Goal: Information Seeking & Learning: Learn about a topic

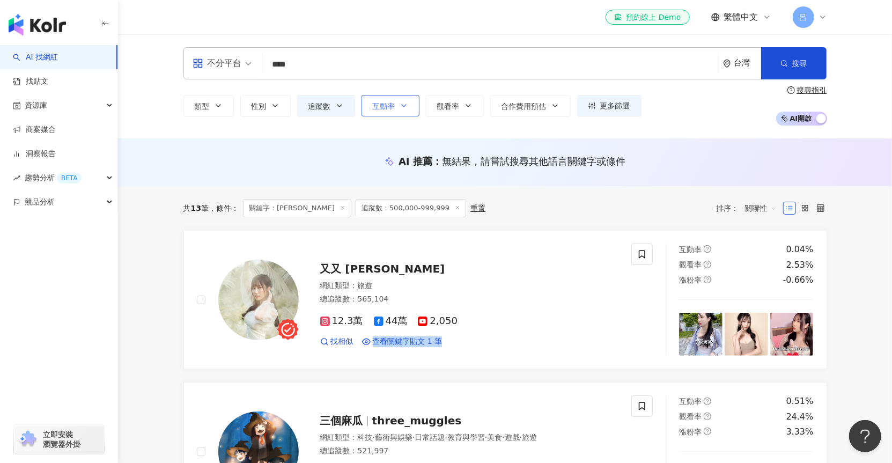
click at [400, 107] on icon "button" at bounding box center [404, 105] width 9 height 9
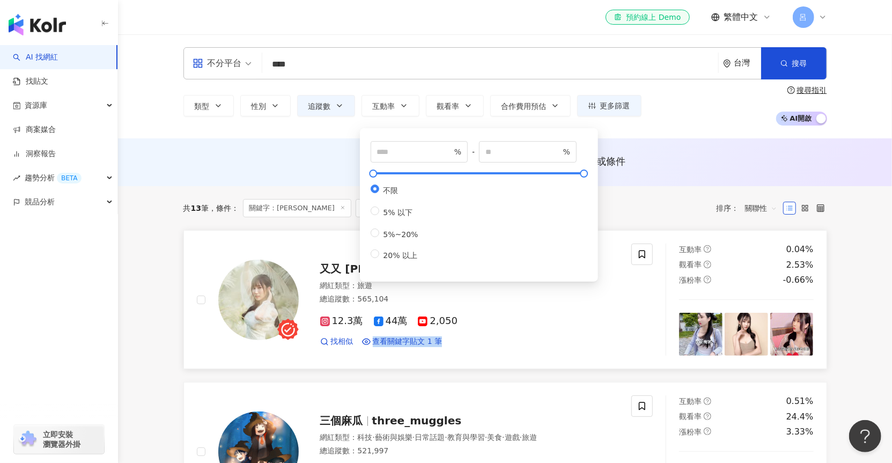
click at [592, 327] on div "12.3萬 44萬 2,050" at bounding box center [469, 322] width 299 height 12
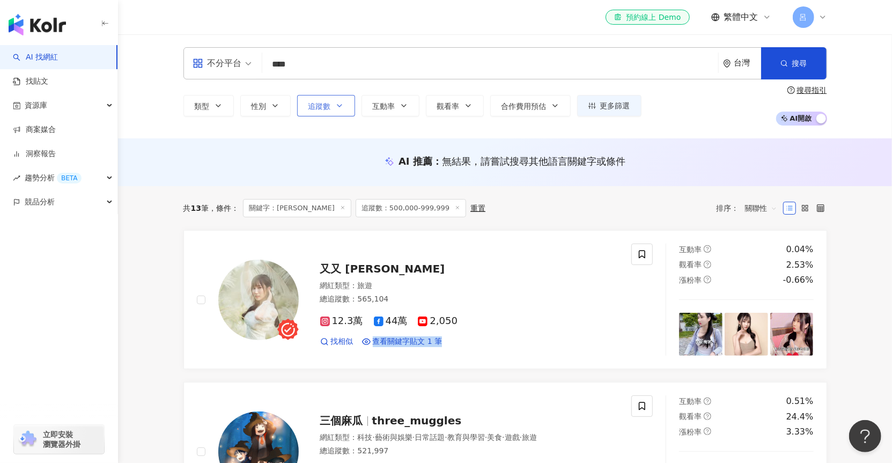
click at [335, 104] on icon "button" at bounding box center [339, 105] width 9 height 9
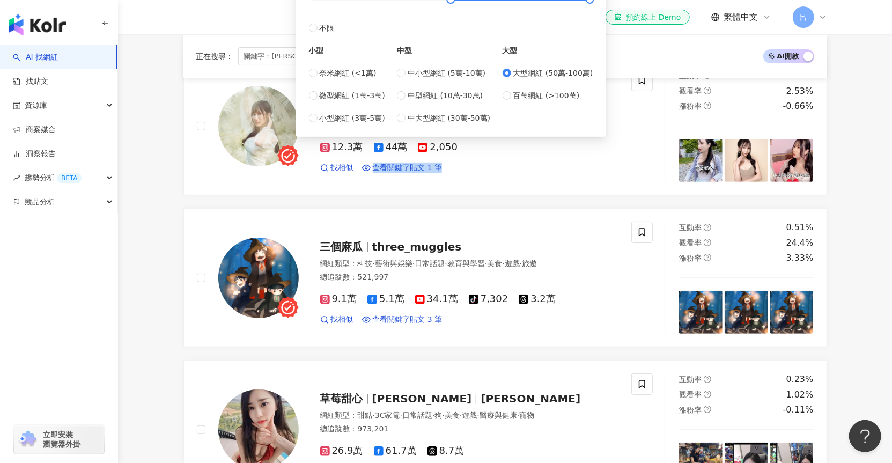
scroll to position [176, 0]
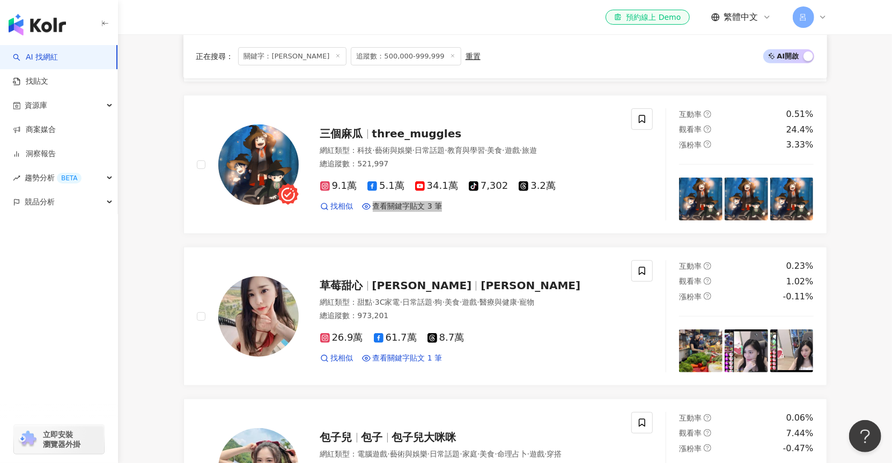
scroll to position [465, 0]
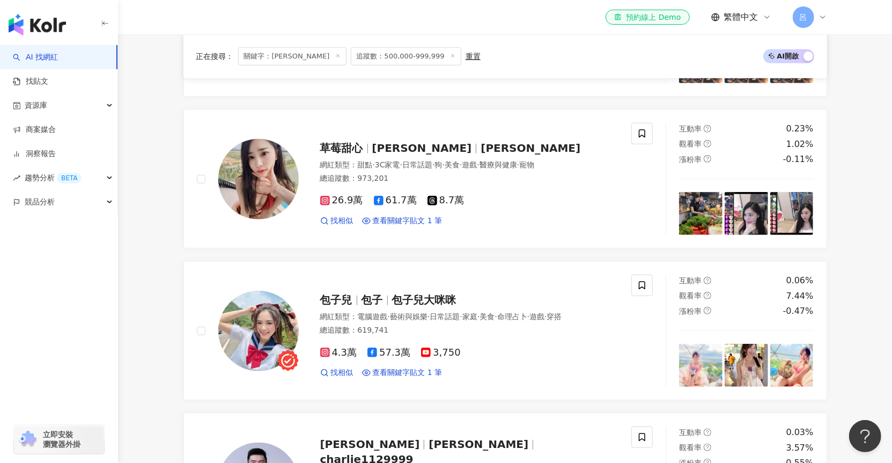
scroll to position [429, 0]
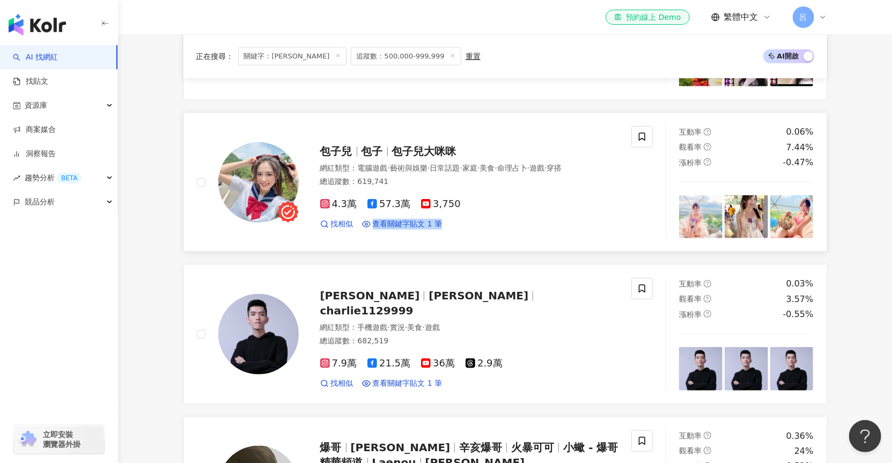
scroll to position [611, 0]
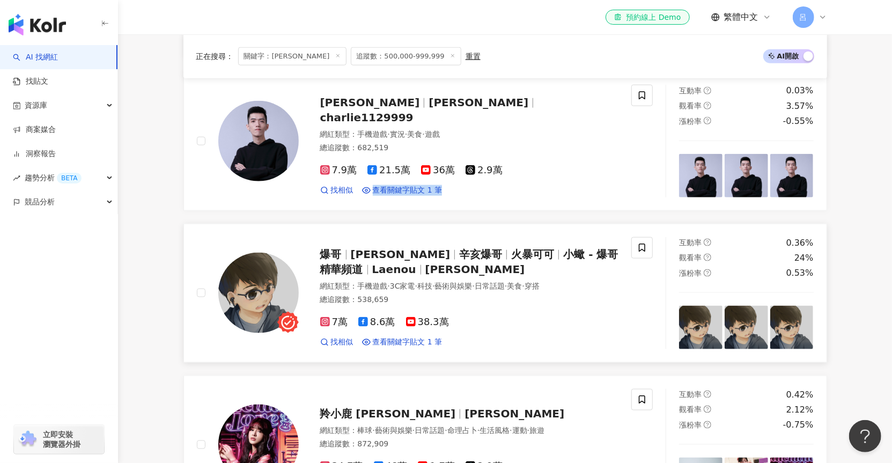
scroll to position [764, 0]
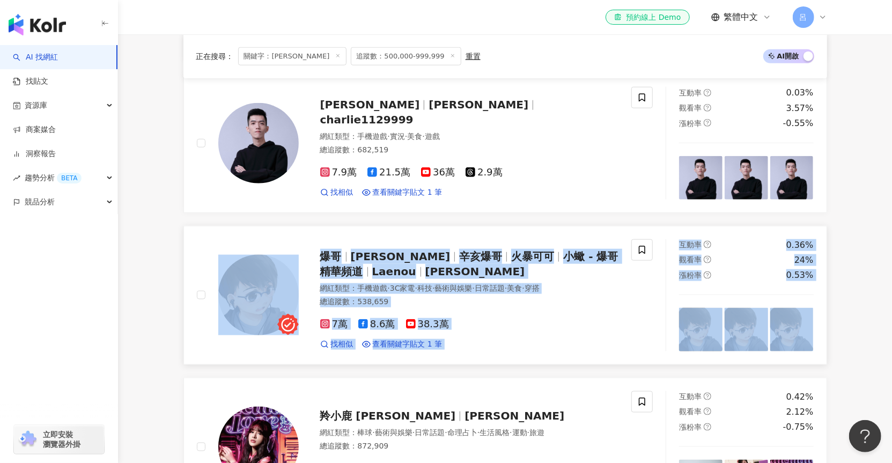
click at [393, 297] on div "總追蹤數 ： 538,659" at bounding box center [469, 302] width 299 height 11
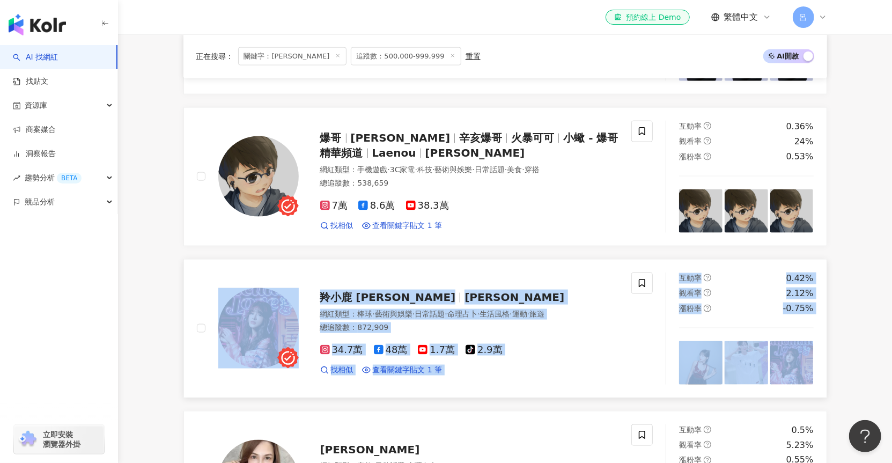
scroll to position [1067, 0]
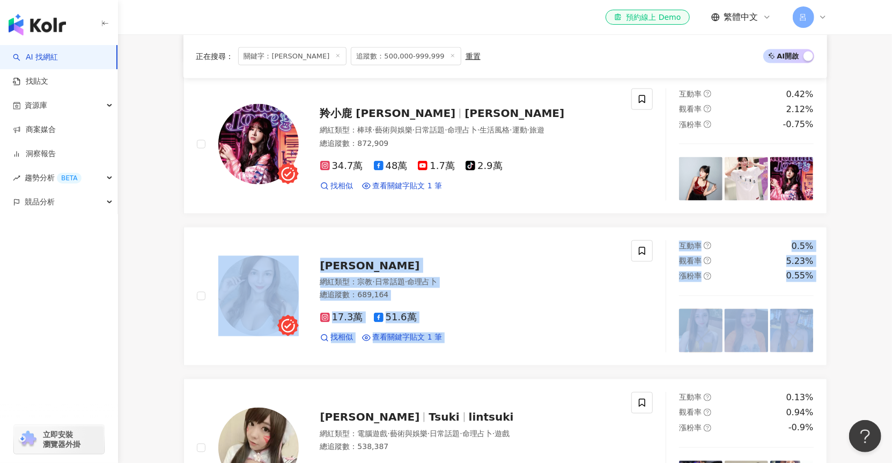
click at [156, 312] on main "不分平台 **** 台灣 搜尋 類型 性別 追蹤數 互動率 觀看率 合作費用預估 更多篩選 % - % 不限 5% 以下 5%~20% 20% 以上 ****…" at bounding box center [505, 326] width 774 height 2716
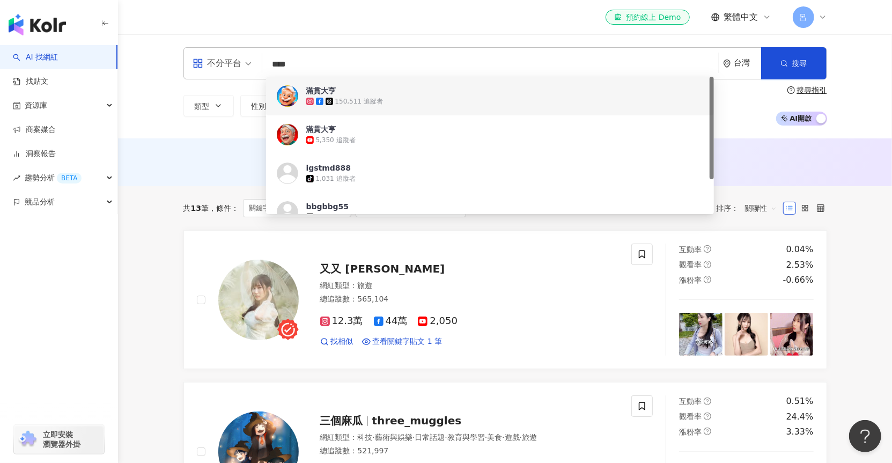
drag, startPoint x: 344, startPoint y: 67, endPoint x: 265, endPoint y: 59, distance: 79.8
click at [265, 59] on div "不分平台 **** 台灣 搜尋 af9b08ee-6035-4f48-98a3-6f02f69f77f1 https://www.youtube.com/ch…" at bounding box center [506, 63] width 644 height 32
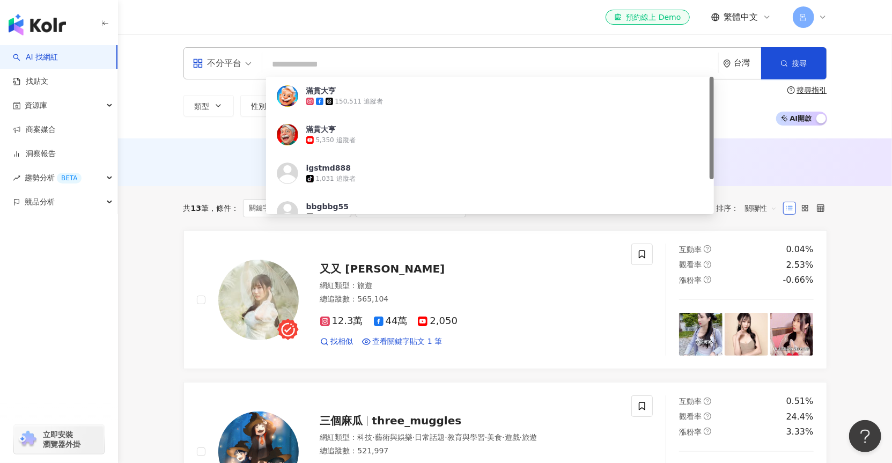
paste input "******"
type input "******"
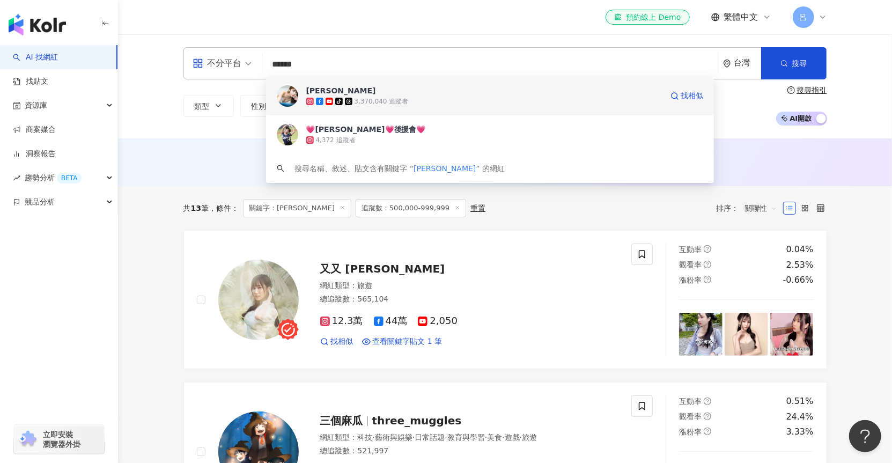
click at [400, 94] on span "[PERSON_NAME]-[PERSON_NAME]" at bounding box center [484, 90] width 356 height 11
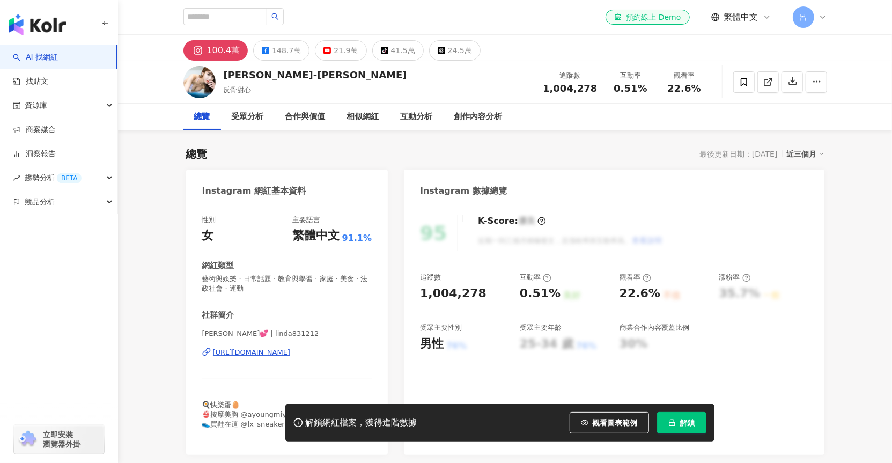
click at [682, 421] on span "解鎖" at bounding box center [687, 423] width 15 height 9
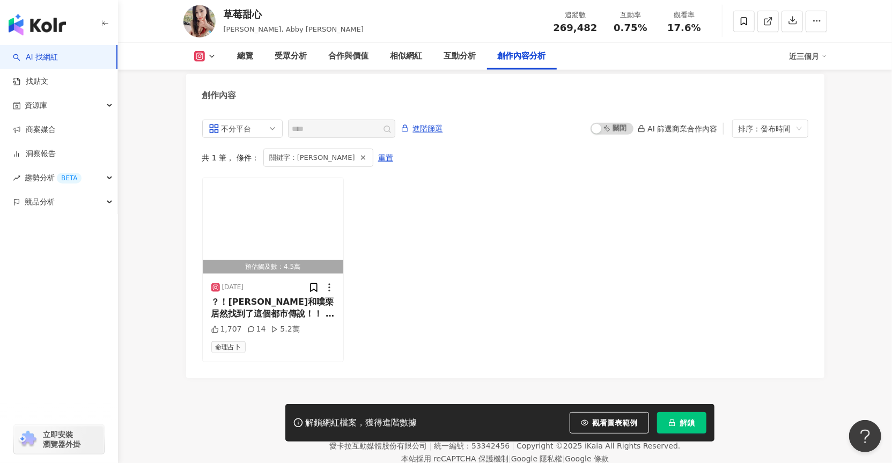
scroll to position [3279, 0]
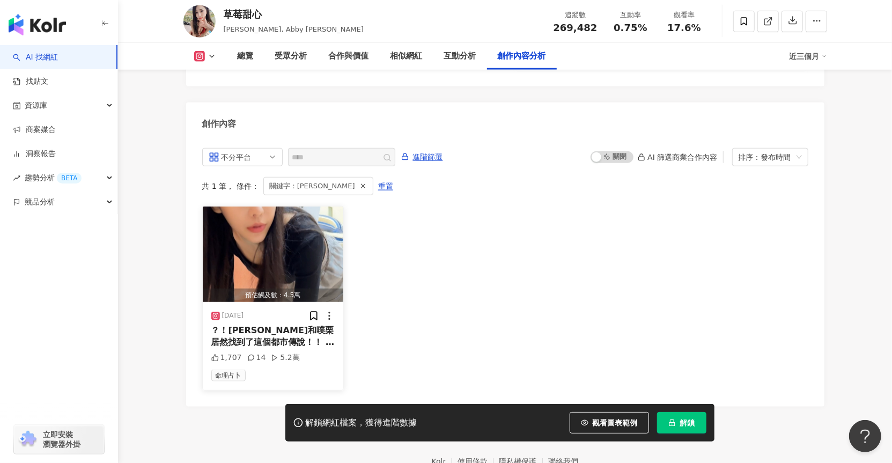
drag, startPoint x: 253, startPoint y: 283, endPoint x: 222, endPoint y: 281, distance: 31.2
click at [221, 311] on div "[DATE]" at bounding box center [227, 316] width 33 height 11
copy div "[DATE]"
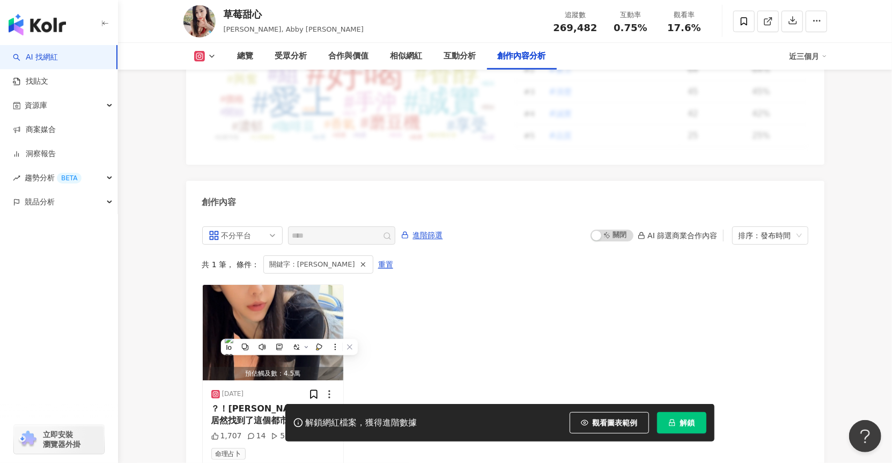
scroll to position [3276, 0]
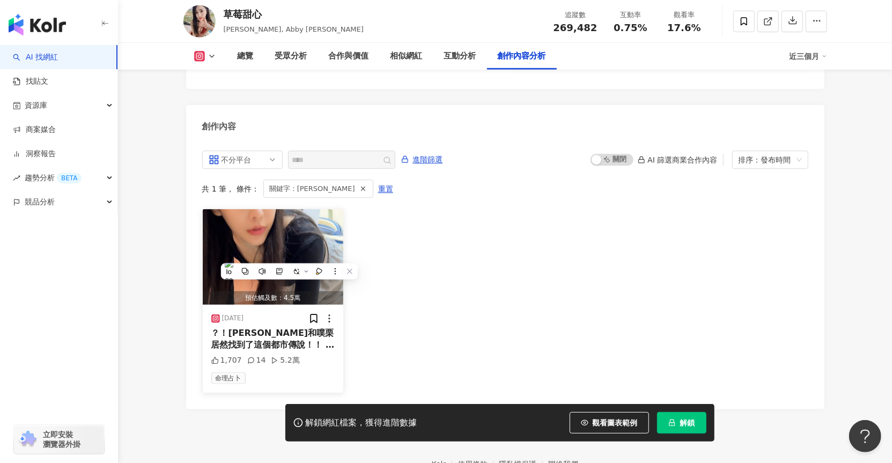
click at [311, 321] on div "2025/1/28 ？！希希和噗栗居然找到了這個都市傳說！！ #滿貫 # 滿貫大亨 1,707 14 5.2萬 命理占卜" at bounding box center [273, 349] width 141 height 88
click at [311, 372] on div "命理占卜" at bounding box center [273, 378] width 124 height 12
click at [263, 327] on div "？！希希和噗栗居然找到了這個都市傳說！！ #滿貫 # 滿貫大亨" at bounding box center [273, 339] width 124 height 24
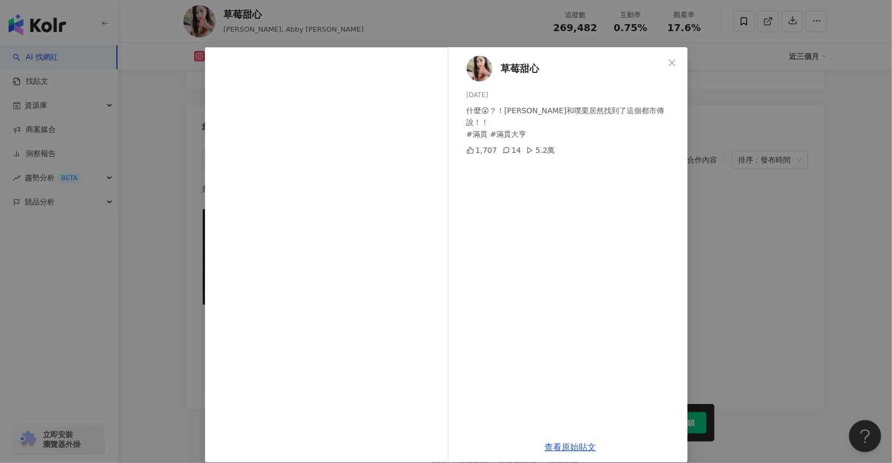
scroll to position [18, 0]
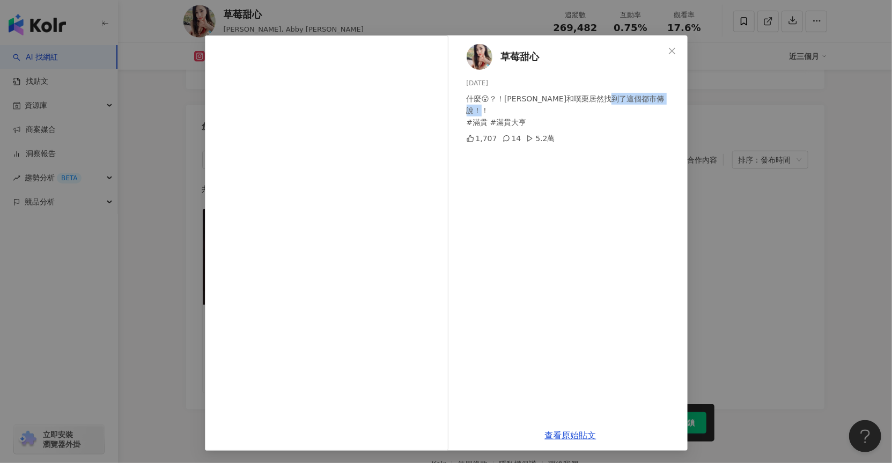
drag, startPoint x: 461, startPoint y: 109, endPoint x: 516, endPoint y: 110, distance: 55.3
click at [516, 108] on div "草莓甜心 2025/1/28 什麼😮？！希希和噗栗居然找到了這個都市傳說！！ #滿貫 #滿貫大亨 1,707 14 5.2萬" at bounding box center [571, 227] width 234 height 385
copy div "滿貫 #滿貫大亨"
click at [669, 51] on icon "close" at bounding box center [672, 50] width 6 height 6
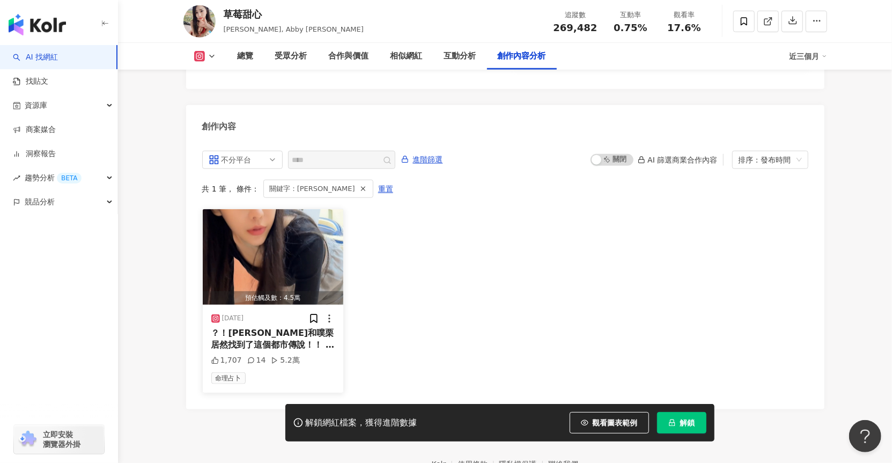
click at [313, 355] on div "1,707 14 5.2萬" at bounding box center [273, 360] width 124 height 11
click at [279, 313] on div "2025/1/28" at bounding box center [273, 318] width 124 height 11
click at [325, 355] on div "1,707 14 5.2萬" at bounding box center [273, 360] width 124 height 11
click at [277, 313] on div "2025/1/28" at bounding box center [273, 318] width 124 height 11
click at [284, 305] on div "2025/1/28 ？！希希和噗栗居然找到了這個都市傳說！！ #滿貫 # 滿貫大亨 1,707 14 5.2萬 命理占卜" at bounding box center [273, 349] width 141 height 88
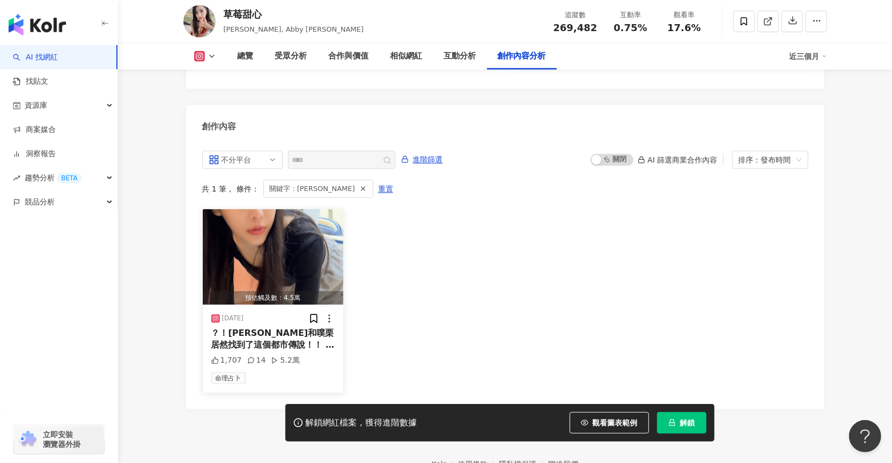
click at [284, 328] on span "？！希希和噗栗居然找到了這個都市傳說！！ #滿貫 #" at bounding box center [272, 345] width 123 height 34
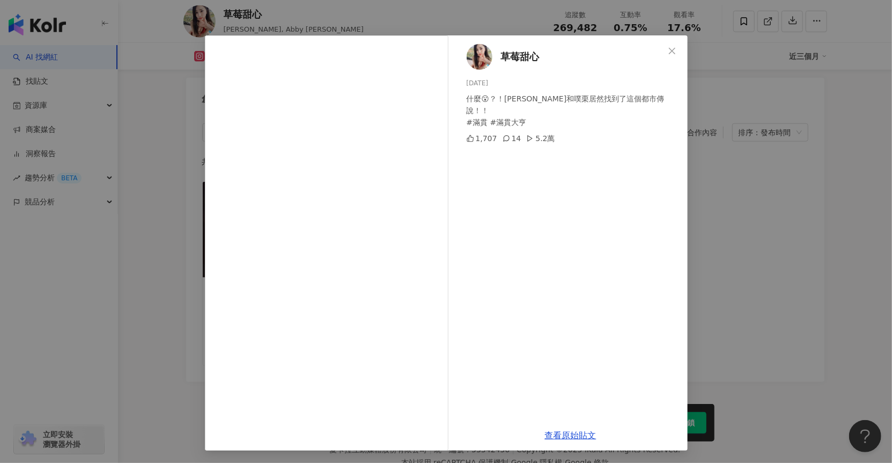
scroll to position [3307, 0]
click at [566, 431] on link "查看原始貼文" at bounding box center [571, 435] width 52 height 10
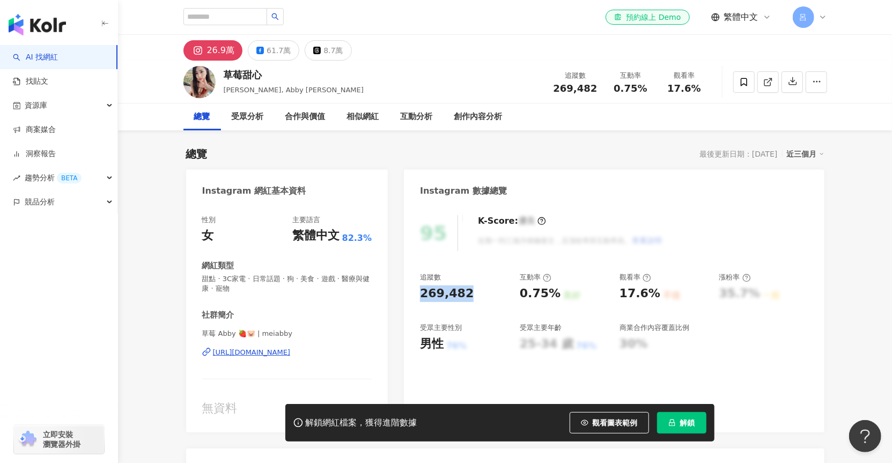
drag, startPoint x: 420, startPoint y: 294, endPoint x: 471, endPoint y: 295, distance: 51.0
click at [471, 295] on div "269,482" at bounding box center [464, 293] width 89 height 17
copy div "269,482"
drag, startPoint x: 522, startPoint y: 295, endPoint x: 542, endPoint y: 295, distance: 20.4
click at [542, 295] on div "0.75%" at bounding box center [540, 293] width 41 height 17
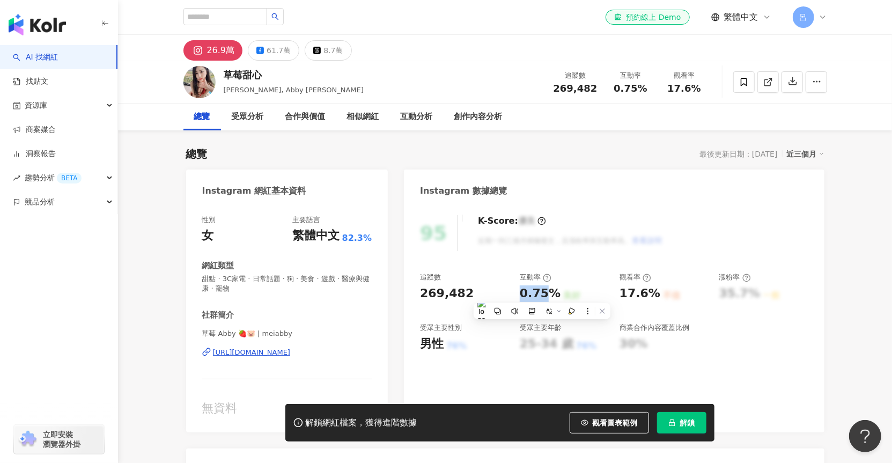
copy div "0.75"
drag, startPoint x: 619, startPoint y: 293, endPoint x: 641, endPoint y: 290, distance: 22.2
click at [641, 290] on div "17.6%" at bounding box center [640, 293] width 41 height 17
copy div "17.6"
click at [560, 89] on span "269,482" at bounding box center [576, 88] width 44 height 11
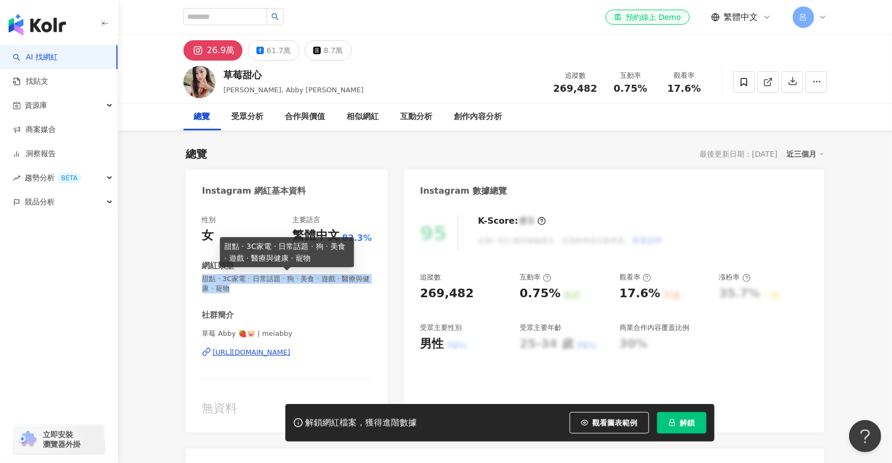
drag, startPoint x: 202, startPoint y: 277, endPoint x: 222, endPoint y: 287, distance: 21.6
click at [222, 287] on span "甜點 · 3C家電 · 日常話題 · 狗 · 美食 · 遊戲 · 醫療與健康 · 寵物" at bounding box center [287, 283] width 170 height 19
click at [280, 289] on span "甜點 · 3C家電 · 日常話題 · 狗 · 美食 · 遊戲 · 醫療與健康 · 寵物" at bounding box center [287, 283] width 170 height 19
click at [227, 287] on span "甜點 · 3C家電 · 日常話題 · 狗 · 美食 · 遊戲 · 醫療與健康 · 寵物" at bounding box center [287, 283] width 170 height 19
click at [199, 280] on div "性別 女 主要語言 繁體中文 82.3% 網紅類型 甜點 · 3C家電 · 日常話題 · 狗 · 美食 · 遊戲 · 醫療與健康 · 寵物 社群簡介 草莓 A…" at bounding box center [287, 318] width 202 height 228
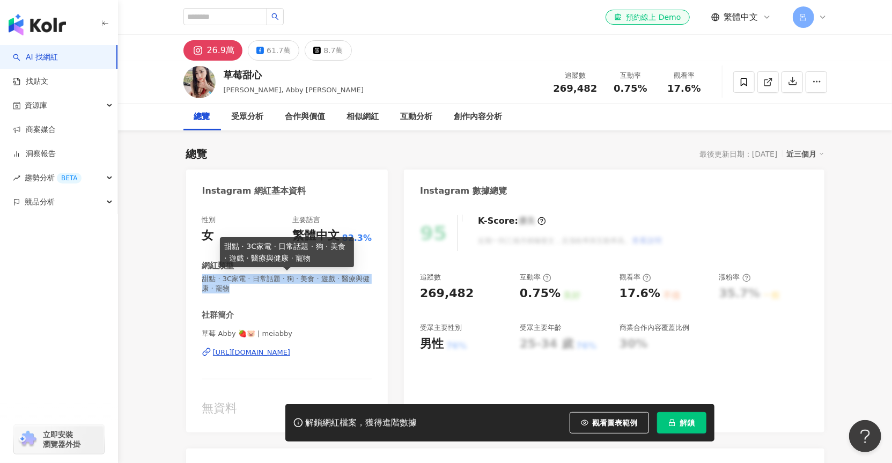
drag, startPoint x: 202, startPoint y: 279, endPoint x: 224, endPoint y: 291, distance: 25.0
click at [224, 291] on span "甜點 · 3C家電 · 日常話題 · 狗 · 美食 · 遊戲 · 醫療與健康 · 寵物" at bounding box center [287, 283] width 170 height 19
copy span "甜點 · 3C家電 · 日常話題 · 狗 · 美食 · 遊戲 · 醫療與健康 · 寵物"
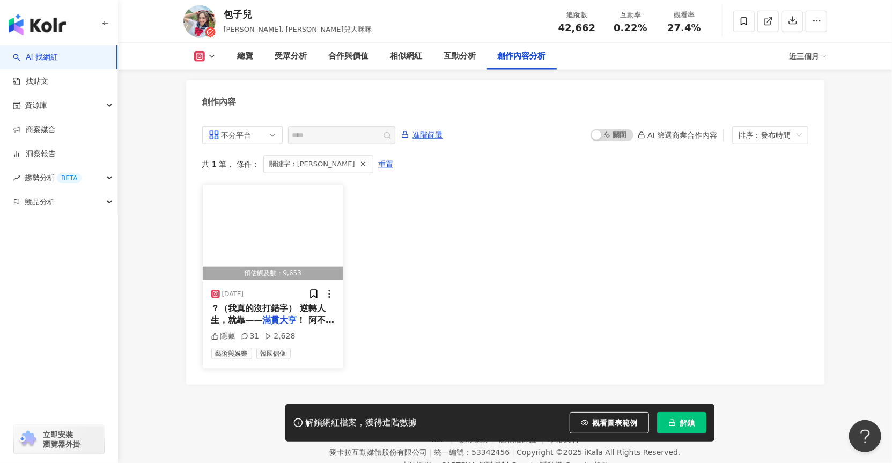
scroll to position [3284, 0]
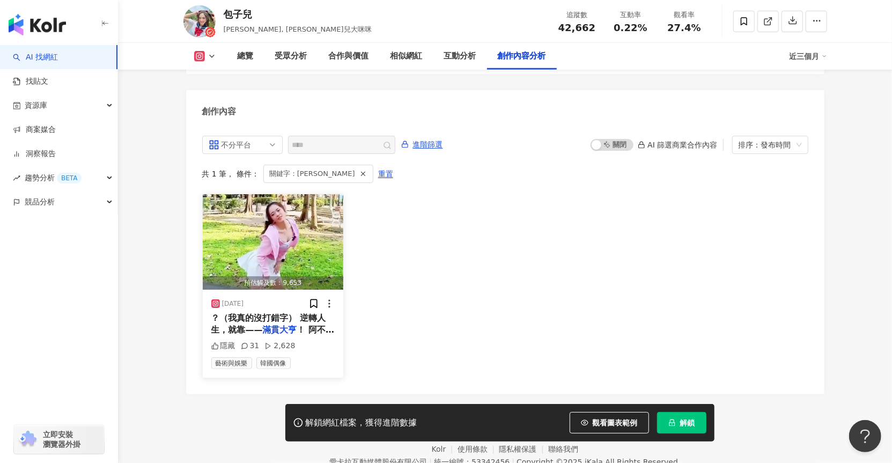
drag, startPoint x: 254, startPoint y: 281, endPoint x: 222, endPoint y: 281, distance: 32.2
click at [222, 298] on div "2025/5/17" at bounding box center [273, 303] width 124 height 11
copy div "2025/5/17"
click at [299, 341] on div "隱藏 31 2,628" at bounding box center [273, 346] width 124 height 11
click at [301, 341] on div "隱藏 31 2,628" at bounding box center [273, 346] width 124 height 11
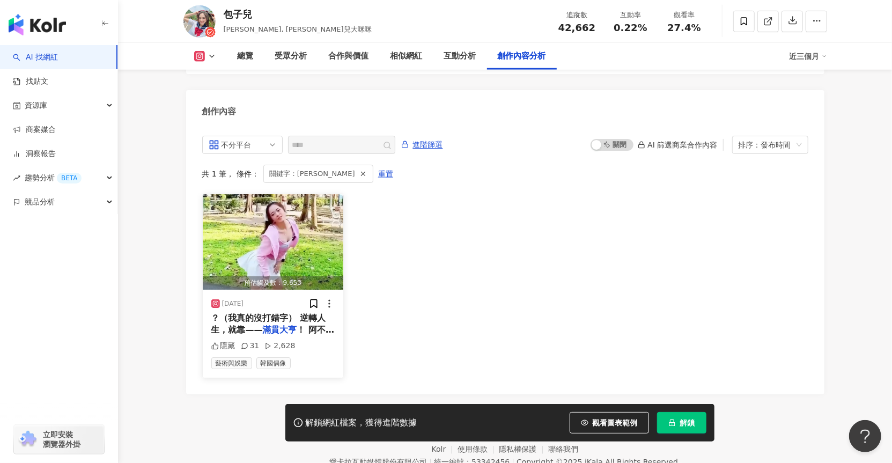
click at [297, 325] on span "！ 阿不過我很少跳舞，各位覺得" at bounding box center [272, 336] width 123 height 22
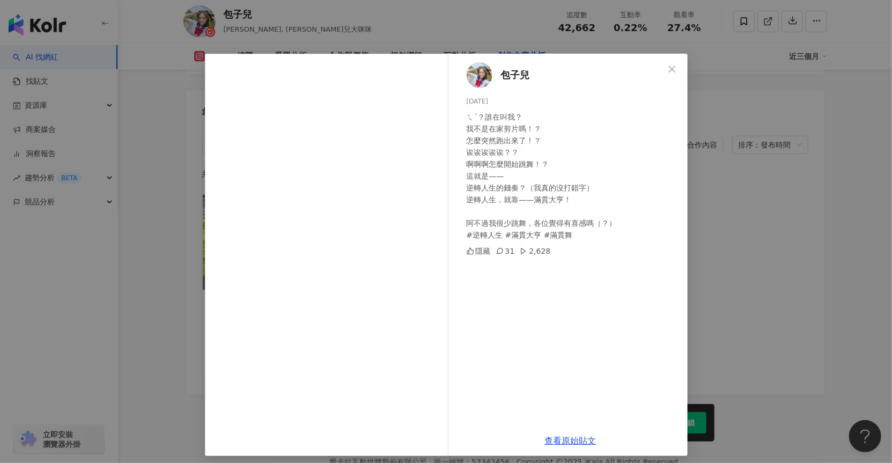
scroll to position [0, 0]
drag, startPoint x: 463, startPoint y: 233, endPoint x: 573, endPoint y: 235, distance: 109.5
click at [573, 235] on div "ㄟˊ？誰在叫我？ 我不是在家剪片嗎！？ 怎麼突然跑出來了！？ 诶诶诶诶诶？？ 啊啊啊怎麼開始跳舞！？ 這就是—— 逆轉人生的錢奏？（我真的沒打錯字） 逆轉人生…" at bounding box center [573, 176] width 213 height 130
copy div "#逆轉人生 #滿貫大亨 #滿貫舞"
click at [669, 69] on icon "close" at bounding box center [672, 68] width 6 height 6
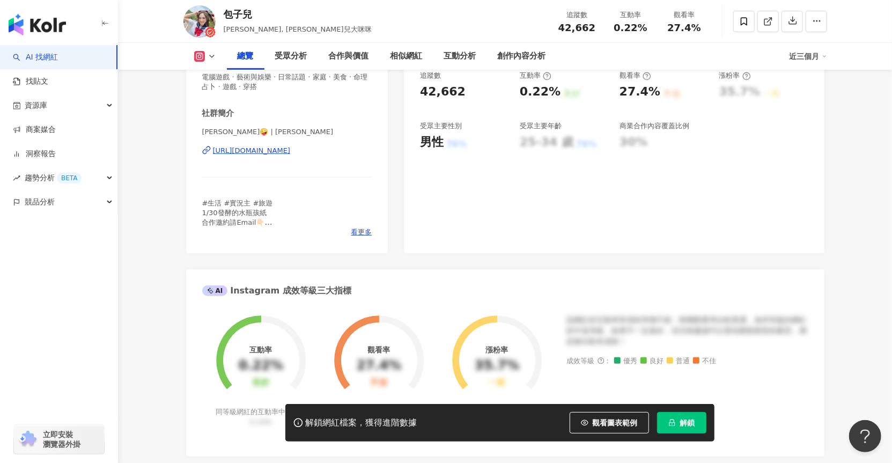
scroll to position [106, 0]
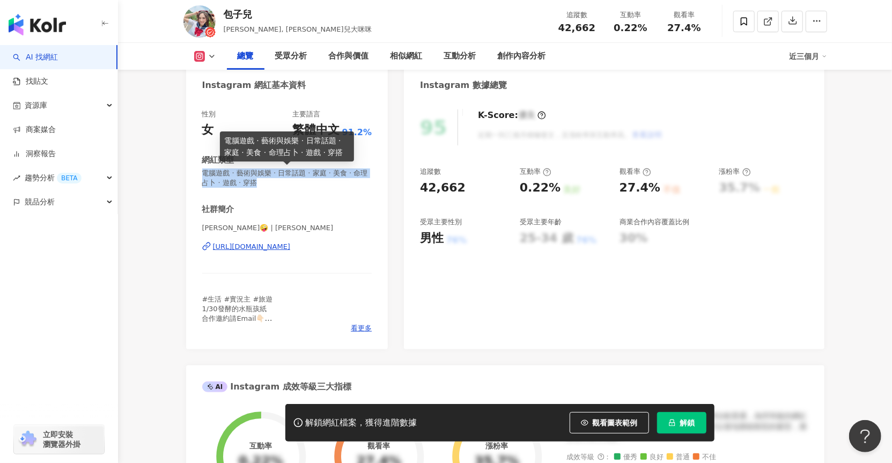
drag, startPoint x: 203, startPoint y: 172, endPoint x: 258, endPoint y: 179, distance: 54.6
click at [258, 179] on span "電腦遊戲 · 藝術與娛樂 · 日常話題 · 家庭 · 美食 · 命理占卜 · 遊戲 · 穿搭" at bounding box center [287, 177] width 170 height 19
copy span "電腦遊戲 · 藝術與娛樂 · 日常話題 · 家庭 · 美食 · 命理占卜 · 遊戲 · 穿搭"
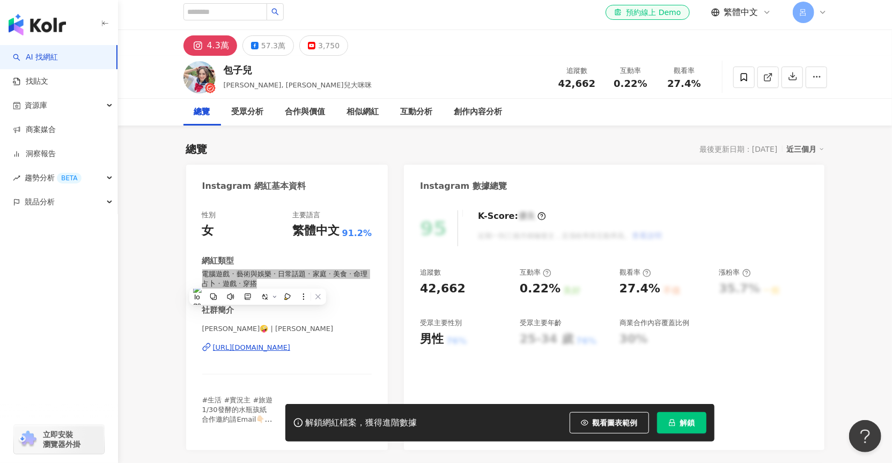
scroll to position [0, 0]
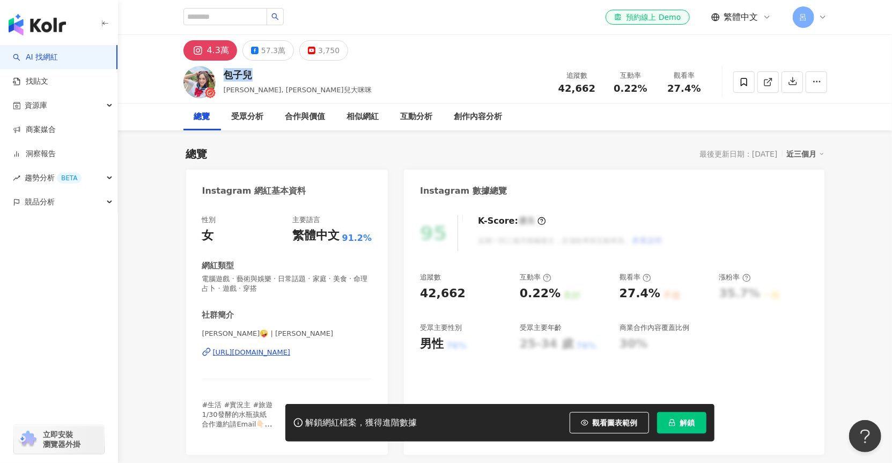
drag, startPoint x: 224, startPoint y: 74, endPoint x: 252, endPoint y: 72, distance: 28.0
click at [252, 72] on div "包子兒" at bounding box center [298, 74] width 148 height 13
copy div "包子兒"
click at [584, 84] on span "42,662" at bounding box center [577, 88] width 37 height 11
drag, startPoint x: 562, startPoint y: 89, endPoint x: 591, endPoint y: 90, distance: 29.5
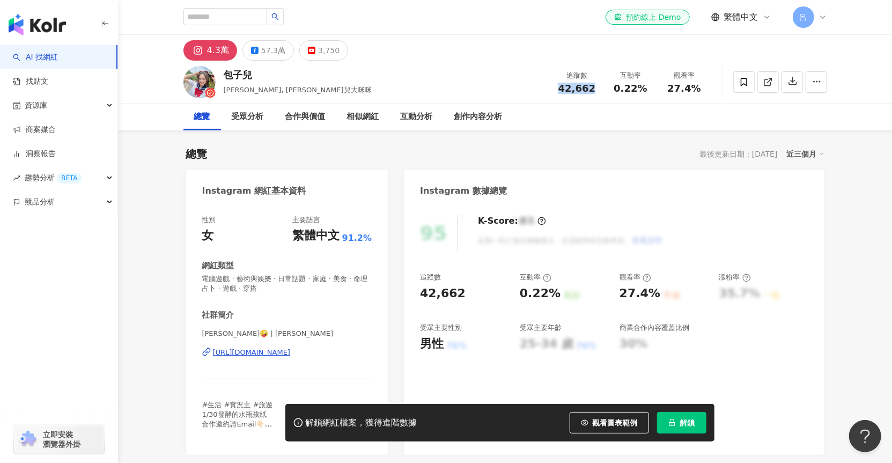
click at [591, 90] on span "42,662" at bounding box center [577, 88] width 37 height 11
copy span "42,662"
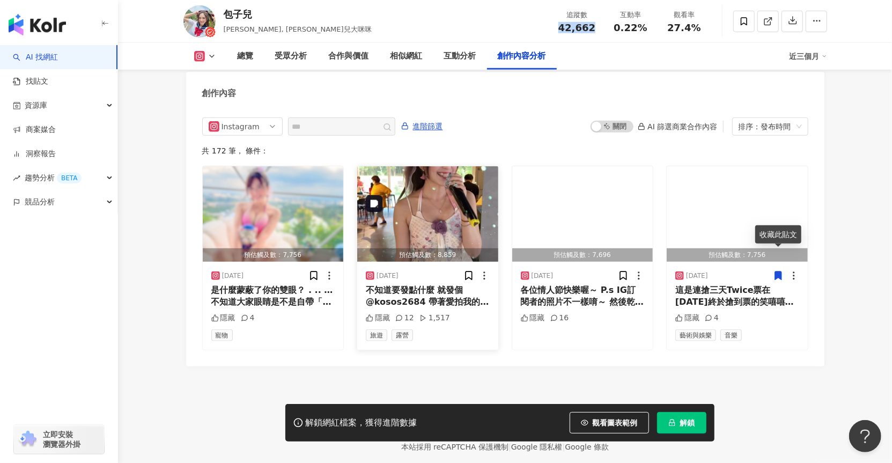
scroll to position [3303, 0]
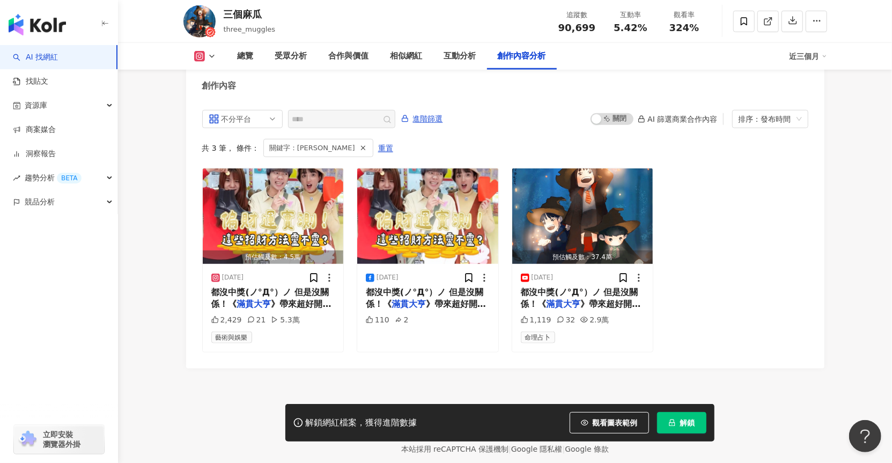
scroll to position [3325, 0]
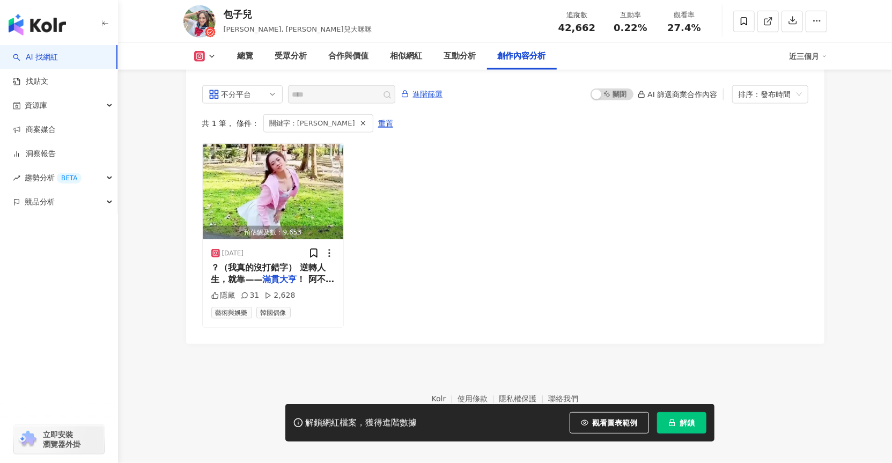
scroll to position [3313, 0]
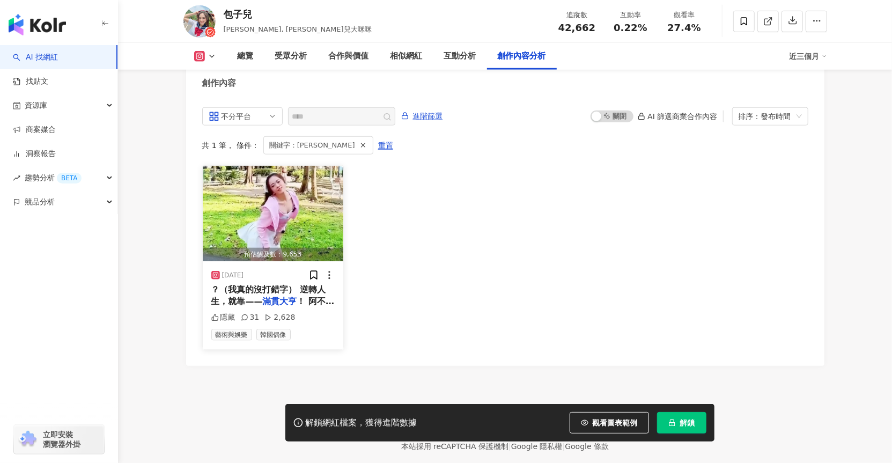
click at [313, 291] on div "？（我真的沒打錯字） 逆轉人生，就靠—— 滿貫大亨 ！ 阿不過我很少跳舞，各位覺得" at bounding box center [273, 296] width 124 height 24
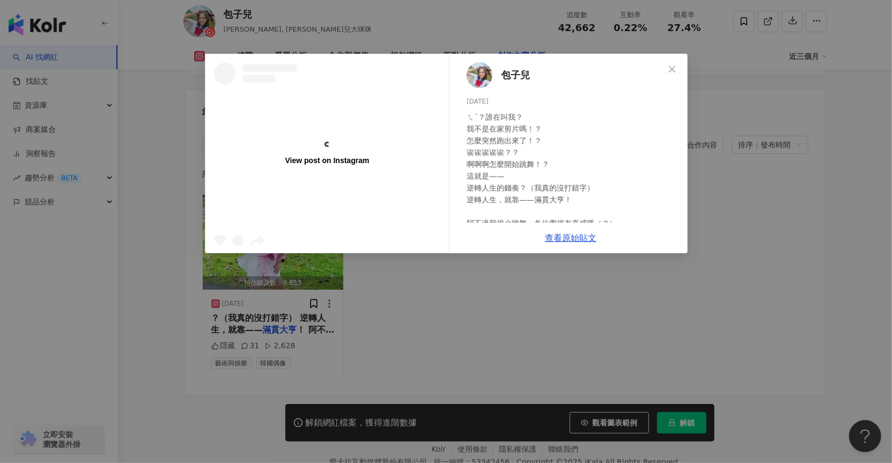
scroll to position [0, 0]
click at [569, 240] on link "查看原始貼文" at bounding box center [571, 238] width 52 height 10
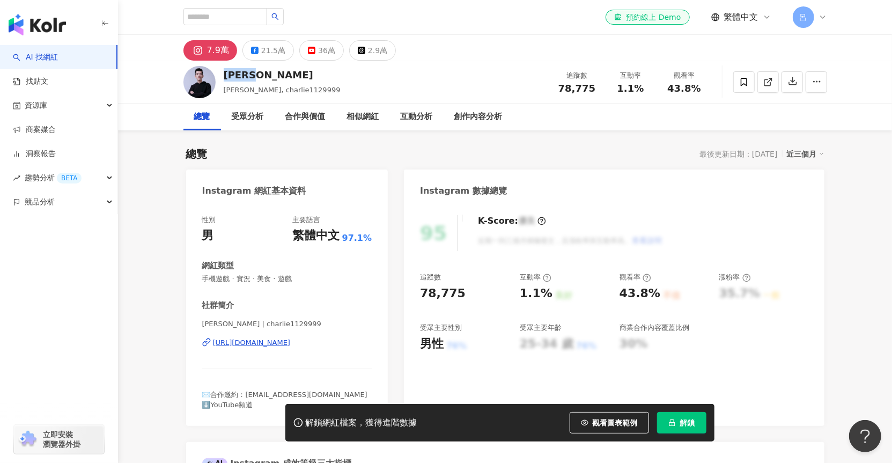
drag, startPoint x: 252, startPoint y: 75, endPoint x: 283, endPoint y: 82, distance: 31.4
click at [250, 75] on div "[PERSON_NAME]" at bounding box center [282, 74] width 117 height 13
drag, startPoint x: 563, startPoint y: 89, endPoint x: 593, endPoint y: 87, distance: 29.6
click at [593, 87] on div "78,775" at bounding box center [577, 88] width 41 height 11
copy span "78,775"
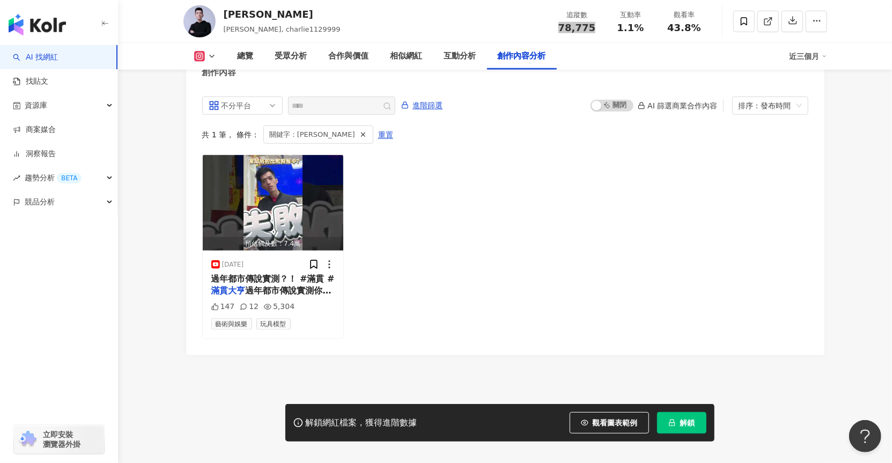
scroll to position [3288, 0]
click at [305, 286] on div "過年都市傳說實測？！ #滿貫 # 滿貫大亨 過年都市傳說實測你試過幾個？！ 快來下載最好玩最好爆獎的《 滿貫大亨 》吧！" at bounding box center [273, 284] width 124 height 24
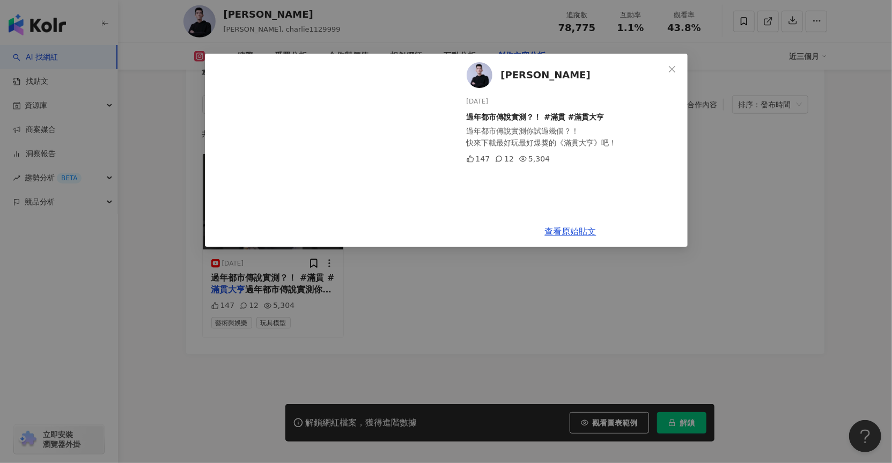
drag, startPoint x: 488, startPoint y: 102, endPoint x: 466, endPoint y: 101, distance: 22.6
click at [466, 101] on div "[PERSON_NAME] [DATE] 過年都市傳說實測？！ #滿貫 #滿貫大亨 過年都市傳說實測你試過幾個？！ 快來下載最好玩最好爆獎的《滿貫大亨》吧！ …" at bounding box center [571, 135] width 234 height 163
copy div "[DATE]"
click at [544, 119] on div "過年都市傳說實測？！ #滿貫 #滿貫大亨" at bounding box center [573, 117] width 213 height 12
drag, startPoint x: 544, startPoint y: 117, endPoint x: 598, endPoint y: 115, distance: 54.2
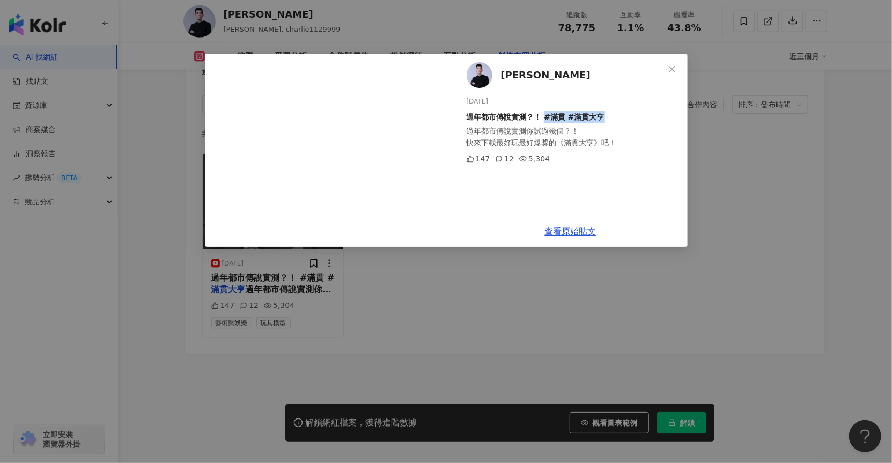
click at [598, 115] on div "過年都市傳說實測？！ #滿貫 #滿貫大亨" at bounding box center [573, 117] width 213 height 12
copy div "#滿貫 #滿貫大亨"
click at [673, 66] on icon "close" at bounding box center [672, 69] width 9 height 9
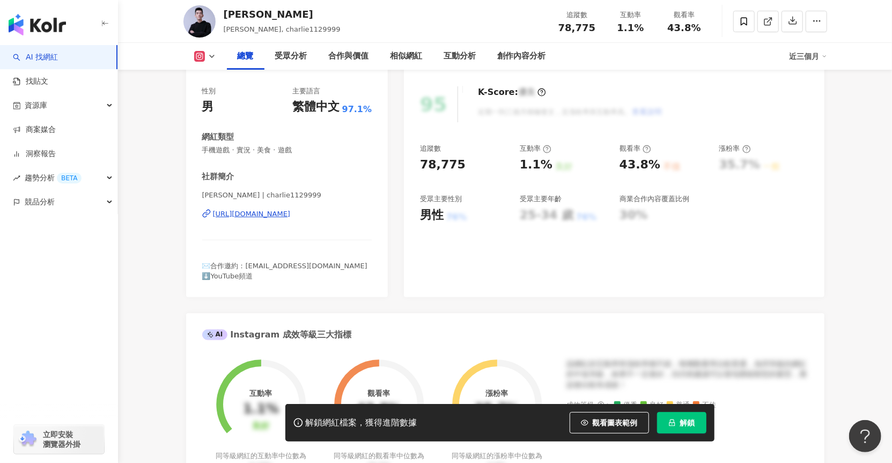
scroll to position [127, 0]
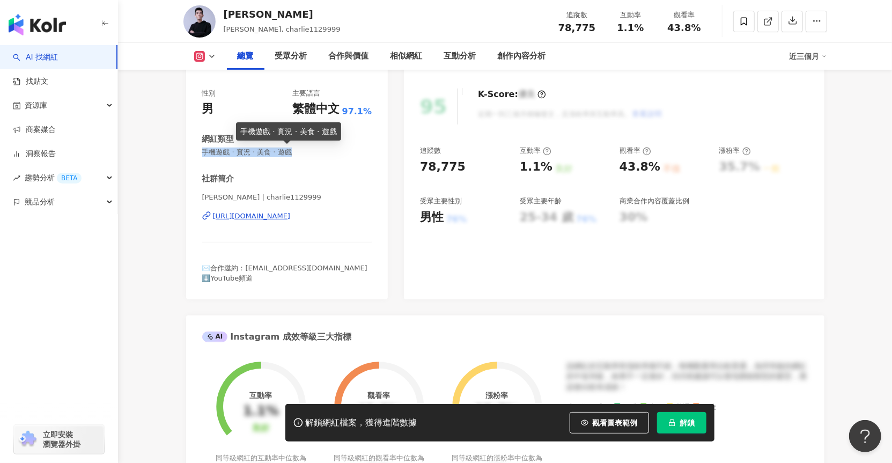
drag, startPoint x: 203, startPoint y: 151, endPoint x: 290, endPoint y: 153, distance: 87.0
click at [290, 153] on span "手機遊戲 · 實況 · 美食 · 遊戲" at bounding box center [287, 153] width 170 height 10
copy span "手機遊戲 · 實況 · 美食 · 遊戲"
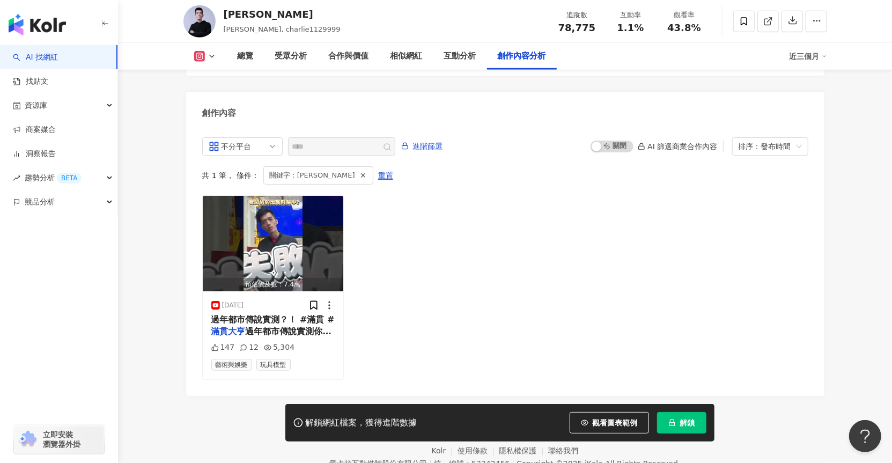
scroll to position [3288, 0]
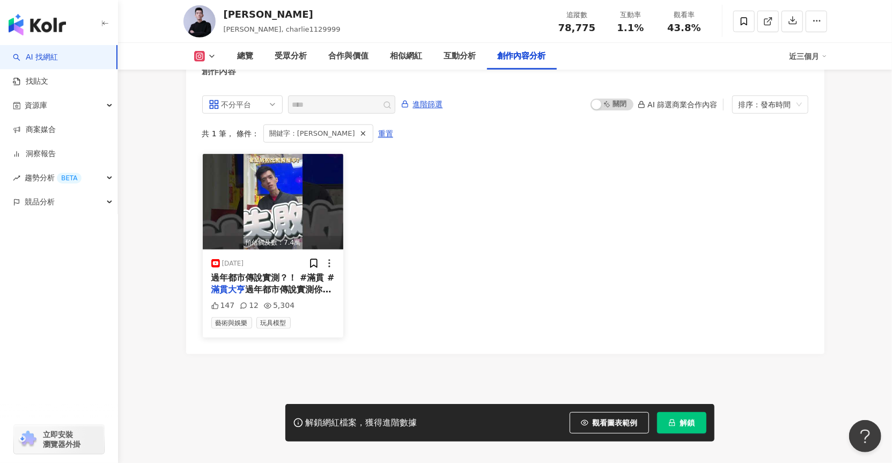
click at [298, 284] on span "過年都市傳說實測你試過幾個？！ 快來下載最好玩最好爆獎的《" at bounding box center [272, 301] width 123 height 34
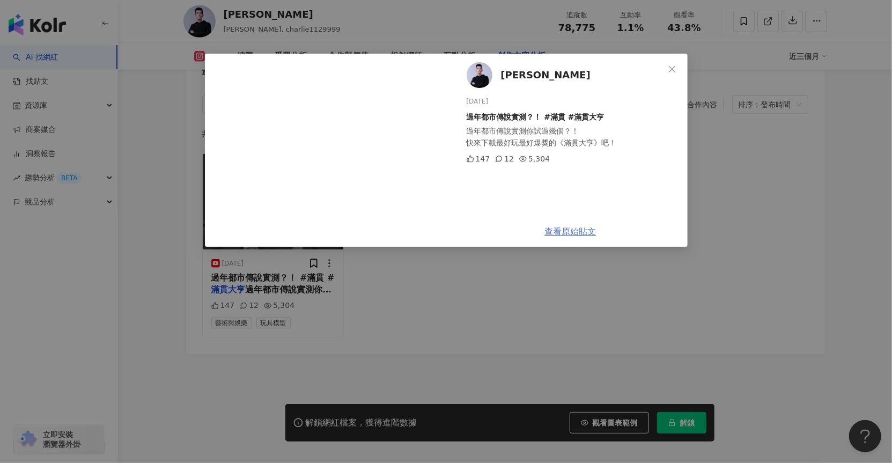
click at [556, 232] on link "查看原始貼文" at bounding box center [571, 231] width 52 height 10
drag, startPoint x: 674, startPoint y: 68, endPoint x: 684, endPoint y: 90, distance: 24.0
click at [674, 68] on icon "close" at bounding box center [672, 69] width 9 height 9
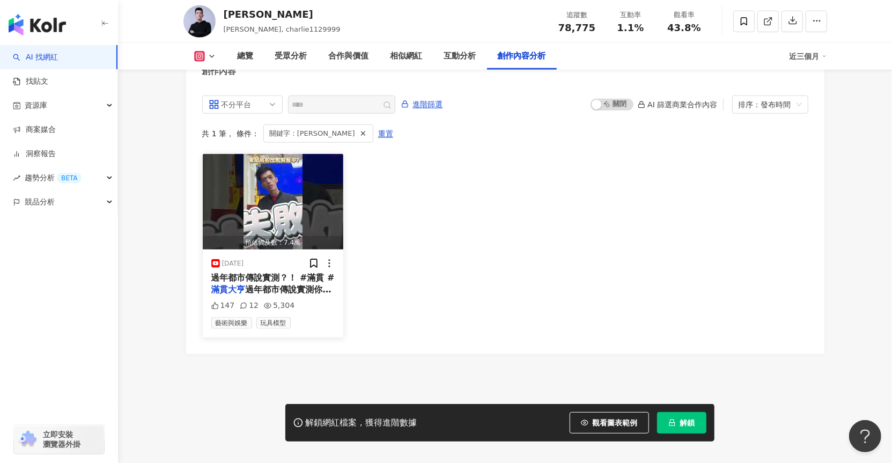
click at [310, 284] on span "過年都市傳說實測你試過幾個？！ 快來下載最好玩最好爆獎的《" at bounding box center [272, 301] width 123 height 34
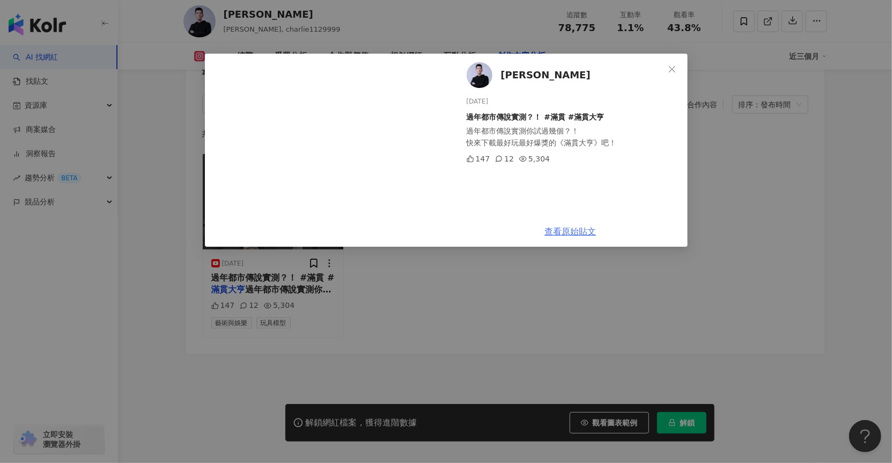
click at [567, 230] on link "查看原始貼文" at bounding box center [571, 231] width 52 height 10
click at [589, 144] on div "過年都市傳說實測你試過幾個？！ 快來下載最好玩最好爆獎的《滿貫大亨》吧！" at bounding box center [573, 137] width 213 height 24
click at [684, 67] on div "Liang 2025/1/26 過年都市傳說實測？！ #滿貫 #滿貫大亨 過年都市傳說實測你試過幾個？！ 快來下載最好玩最好爆獎的《滿貫大亨》吧！ 147 1…" at bounding box center [571, 135] width 234 height 163
click at [676, 69] on icon "close" at bounding box center [672, 69] width 9 height 9
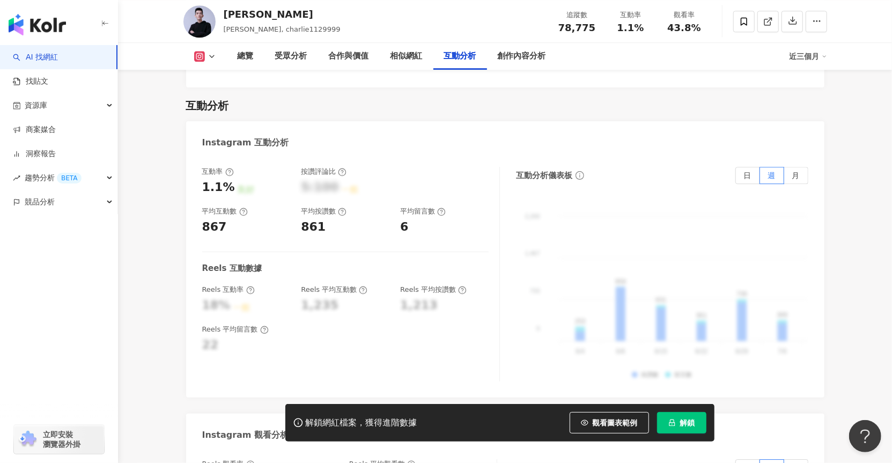
scroll to position [0, 0]
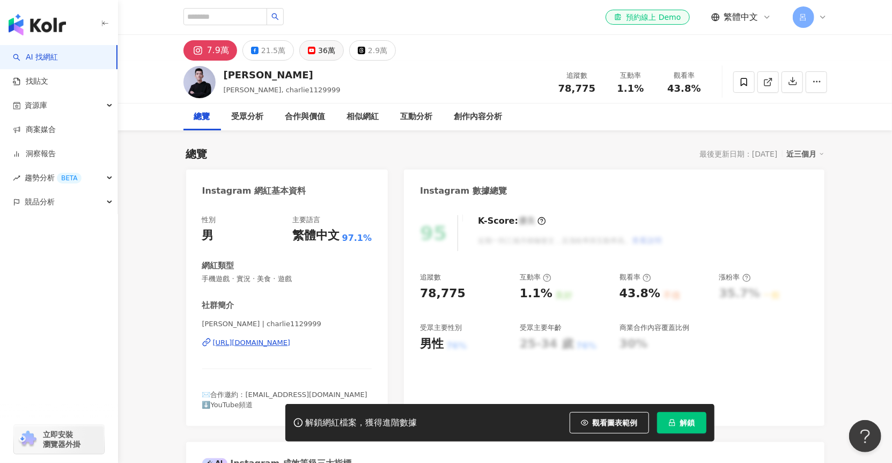
click at [301, 46] on button "36萬" at bounding box center [321, 50] width 45 height 20
click at [309, 48] on rect at bounding box center [312, 50] width 6 height 4
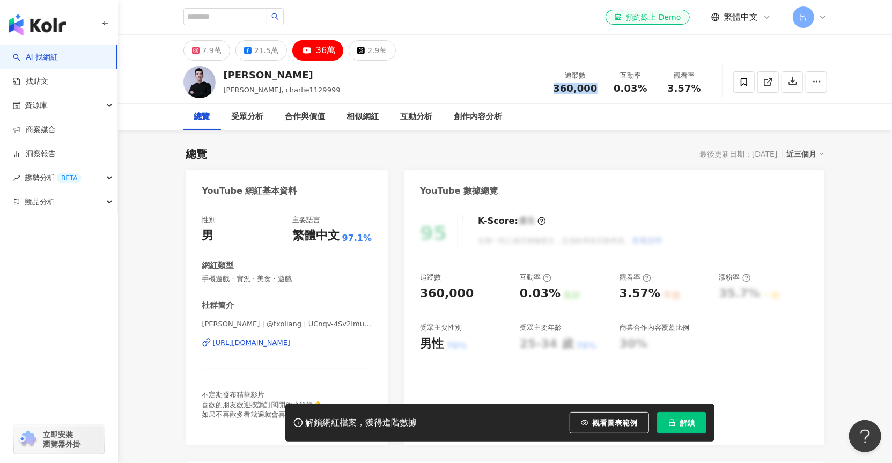
drag, startPoint x: 563, startPoint y: 86, endPoint x: 599, endPoint y: 85, distance: 36.0
click at [599, 85] on div "追蹤數 360,000" at bounding box center [575, 81] width 57 height 23
copy span "360,000"
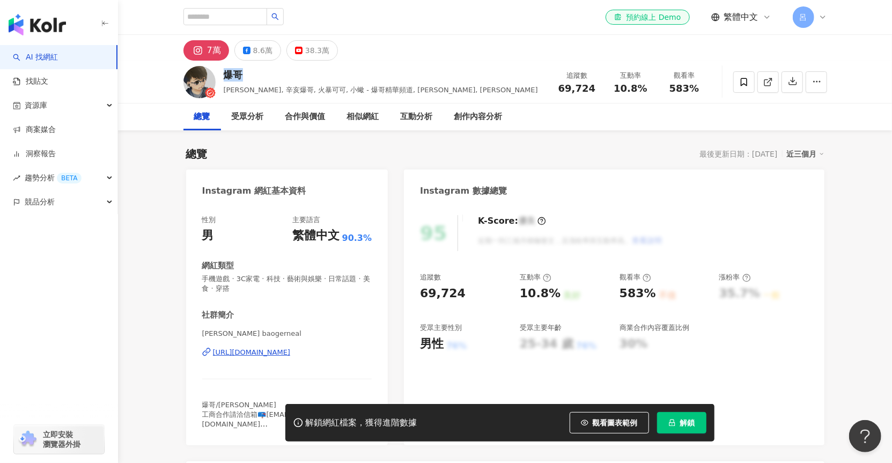
drag, startPoint x: 226, startPoint y: 74, endPoint x: 238, endPoint y: 72, distance: 11.9
click at [238, 72] on div "爆哥" at bounding box center [381, 74] width 314 height 13
copy div "爆哥"
click at [299, 89] on icon at bounding box center [299, 88] width 5 height 5
click at [296, 49] on rect at bounding box center [299, 50] width 6 height 4
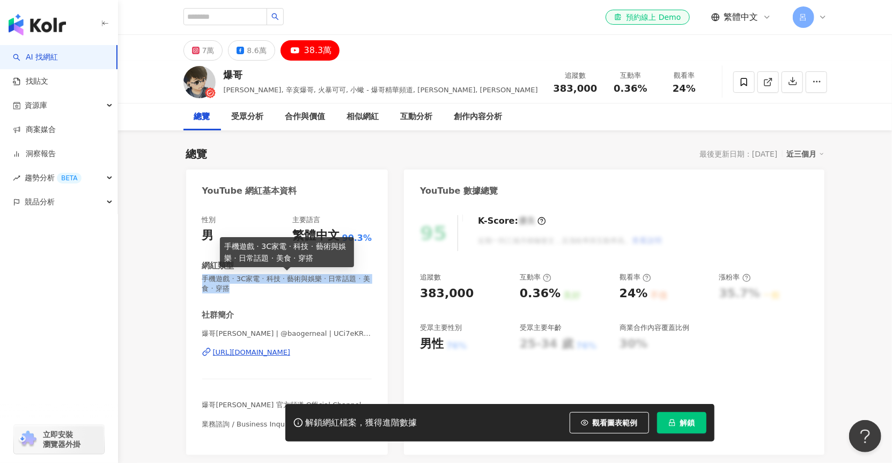
drag, startPoint x: 204, startPoint y: 279, endPoint x: 576, endPoint y: 160, distance: 390.7
click at [226, 286] on span "手機遊戲 · 3C家電 · 科技 · 藝術與娛樂 · 日常話題 · 美食 · 穿搭" at bounding box center [287, 283] width 170 height 19
copy span "手機遊戲 · 3C家電 · 科技 · 藝術與娛樂 · 日常話題 · 美食 · 穿搭"
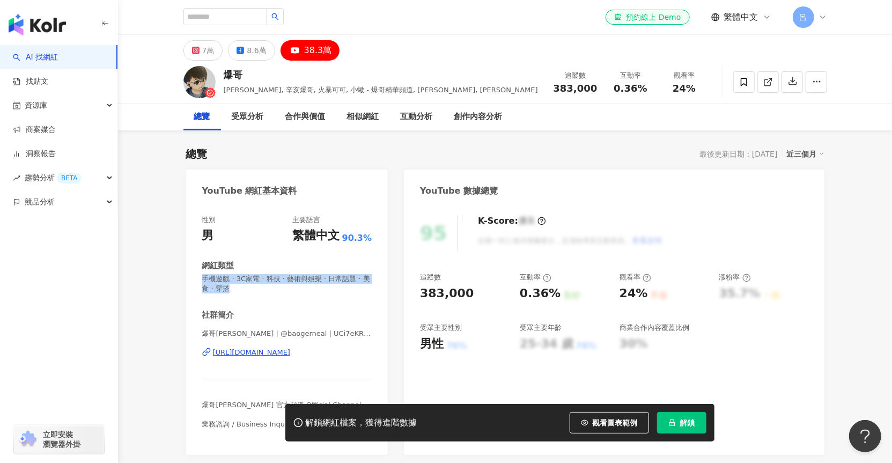
click at [232, 282] on span "手機遊戲 · 3C家電 · 科技 · 藝術與娛樂 · 日常話題 · 美食 · 穿搭" at bounding box center [287, 283] width 170 height 19
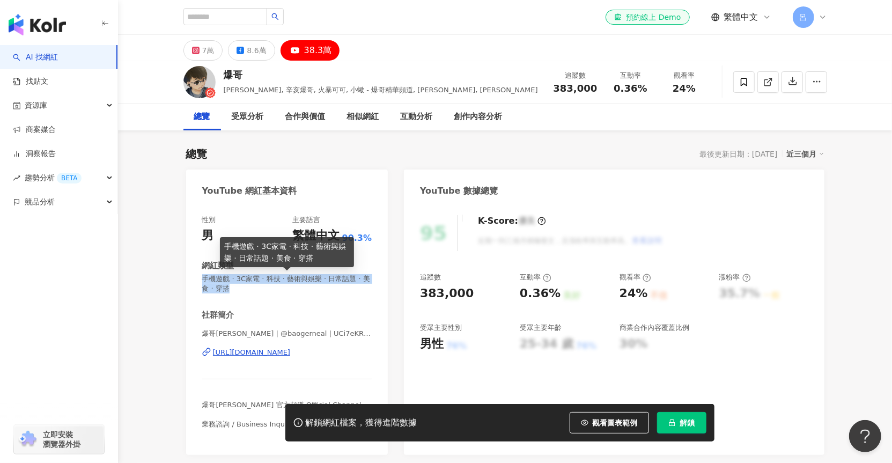
drag, startPoint x: 228, startPoint y: 288, endPoint x: 202, endPoint y: 277, distance: 27.9
click at [202, 277] on span "手機遊戲 · 3C家電 · 科技 · 藝術與娛樂 · 日常話題 · 美食 · 穿搭" at bounding box center [287, 283] width 170 height 19
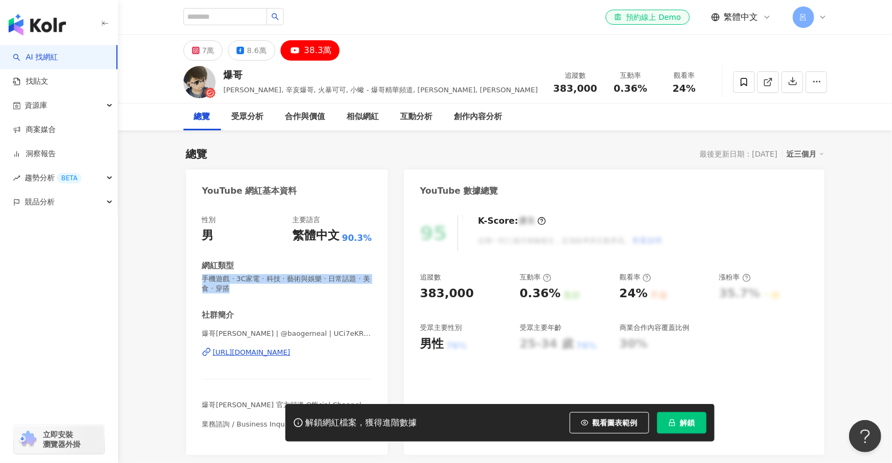
copy span "手機遊戲 · 3C家電 · 科技 · 藝術與娛樂 · 日常話題 · 美食 · 穿搭"
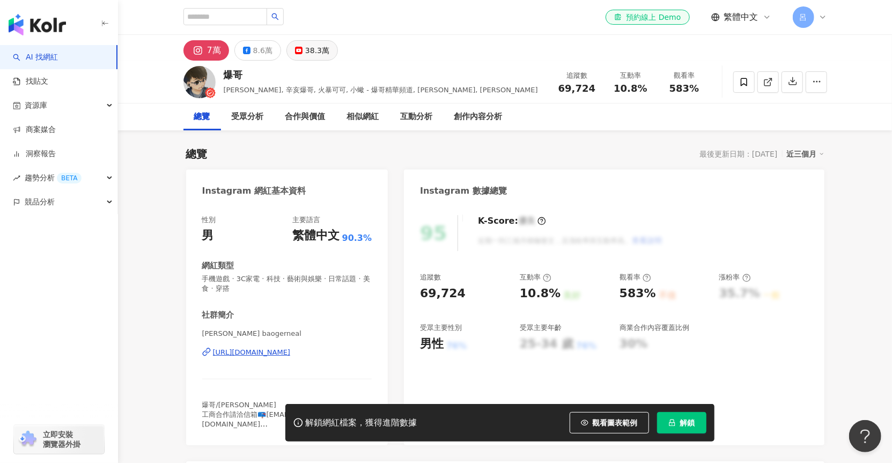
click at [317, 54] on div "38.3萬" at bounding box center [317, 50] width 24 height 15
click at [316, 52] on div "38.3萬" at bounding box center [317, 50] width 24 height 15
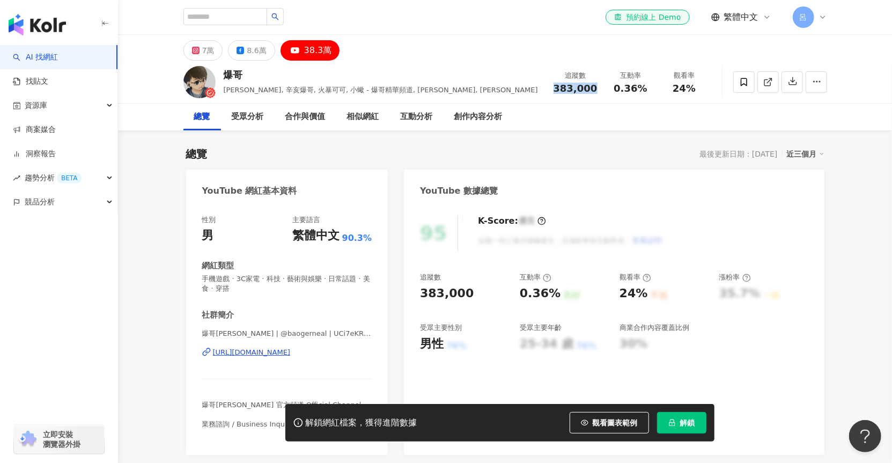
drag, startPoint x: 558, startPoint y: 87, endPoint x: 597, endPoint y: 88, distance: 39.2
click at [597, 88] on div "383,000" at bounding box center [576, 88] width 44 height 11
copy span "383,000"
drag, startPoint x: 614, startPoint y: 88, endPoint x: 643, endPoint y: 88, distance: 28.4
click at [643, 88] on div "0.36%" at bounding box center [631, 88] width 41 height 11
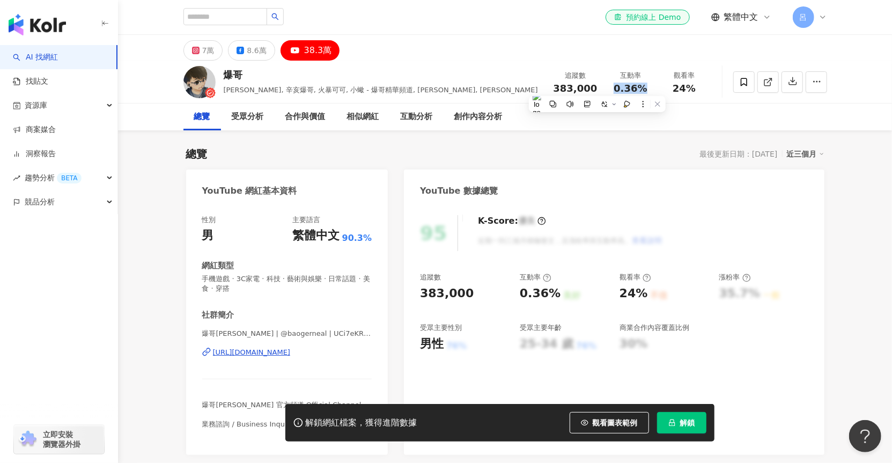
copy span "0.36%"
drag, startPoint x: 675, startPoint y: 87, endPoint x: 702, endPoint y: 88, distance: 27.4
click at [702, 88] on div "24%" at bounding box center [684, 88] width 41 height 11
copy span "24%"
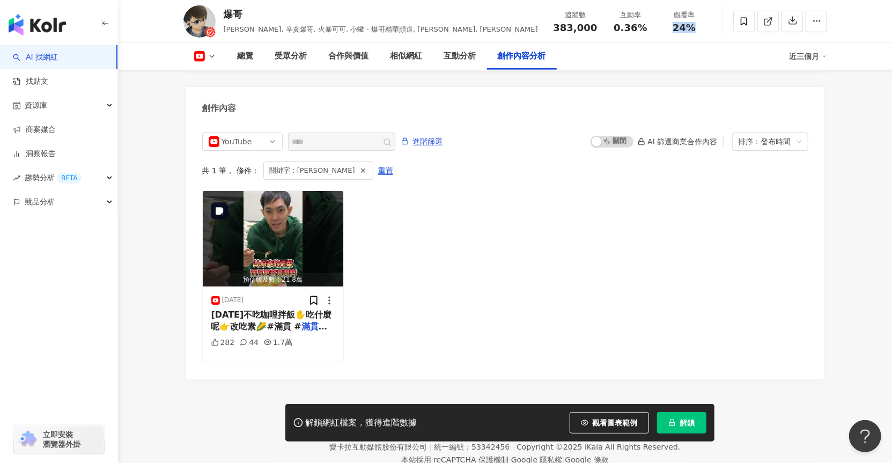
scroll to position [2958, 0]
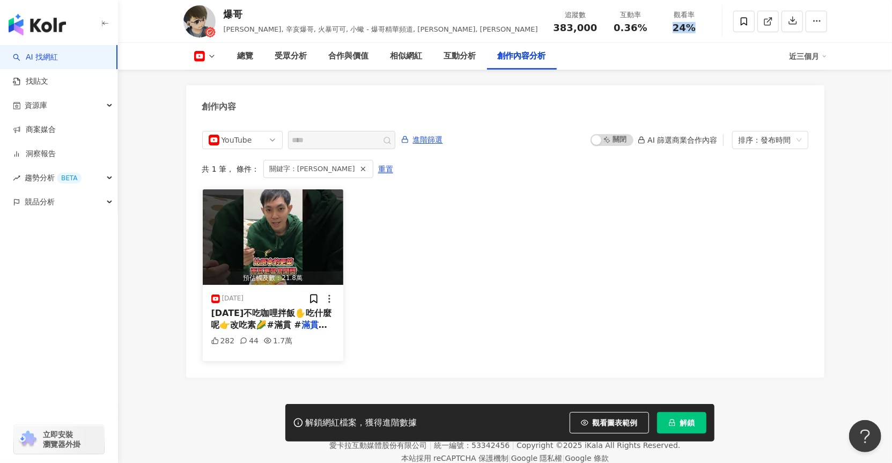
drag, startPoint x: 251, startPoint y: 265, endPoint x: 222, endPoint y: 264, distance: 29.5
click at [222, 294] on div "2025/2/2" at bounding box center [273, 299] width 124 height 11
copy div "2025/2/2"
click at [349, 251] on icon at bounding box center [351, 251] width 8 height 8
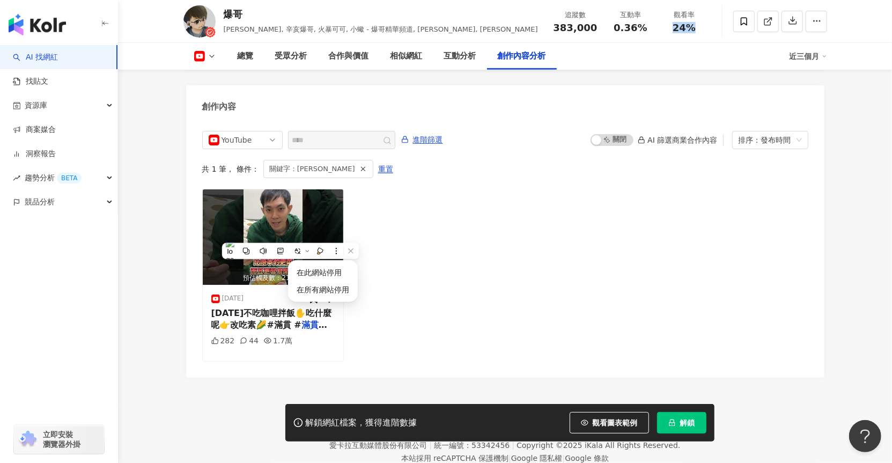
click at [344, 265] on li "在此網站停用" at bounding box center [322, 273] width 61 height 16
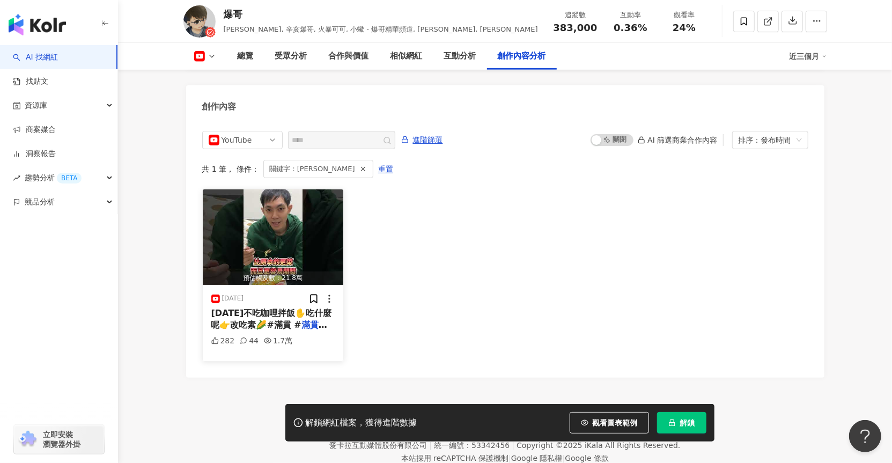
click at [306, 301] on div "2025/2/2 今天不吃咖哩拌飯✋吃什麼呢👉改吃素🌽#滿貫 # 滿貫大亨 資訊欄： 過年到快來玩超有氣氛又容易爆獎的《 滿貫大亨 》吧✨ 282 44 1.…" at bounding box center [273, 323] width 141 height 76
click at [302, 298] on div "2025/2/2 今天不吃咖哩拌飯✋吃什麼呢👉改吃素🌽#滿貫 # 滿貫大亨 資訊欄： 過年到快來玩超有氣氛又容易爆獎的《 滿貫大亨 》吧✨ 282 44 1.…" at bounding box center [273, 323] width 141 height 76
click at [299, 308] on span "今天不吃咖哩拌飯✋吃什麼呢👉改吃素🌽#滿貫 #" at bounding box center [271, 319] width 121 height 22
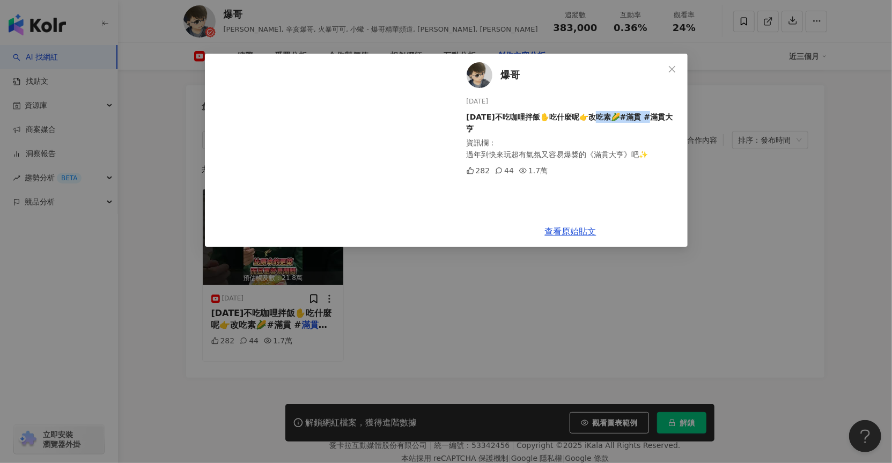
drag, startPoint x: 657, startPoint y: 116, endPoint x: 603, endPoint y: 115, distance: 54.7
click at [603, 115] on div "今天不吃咖哩拌飯✋吃什麼呢👉改吃素🌽#滿貫 #滿貫大亨" at bounding box center [573, 123] width 213 height 24
copy div "貫 #滿貫大亨"
click at [672, 71] on icon "close" at bounding box center [672, 69] width 9 height 9
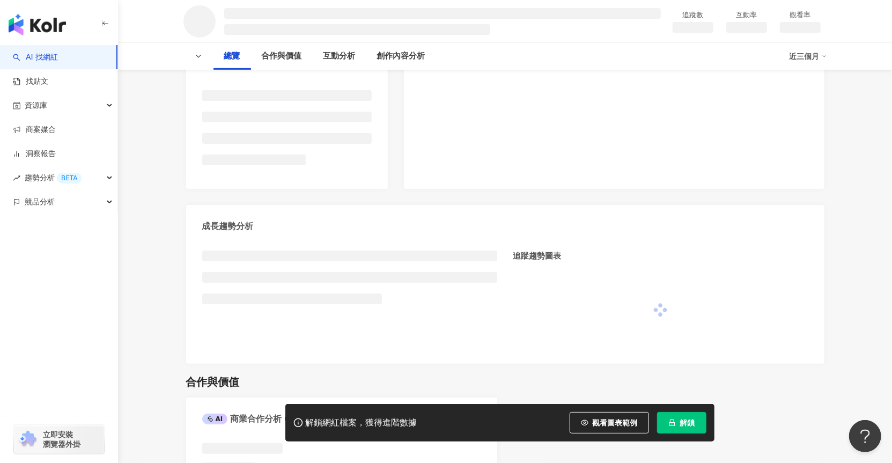
scroll to position [356, 0]
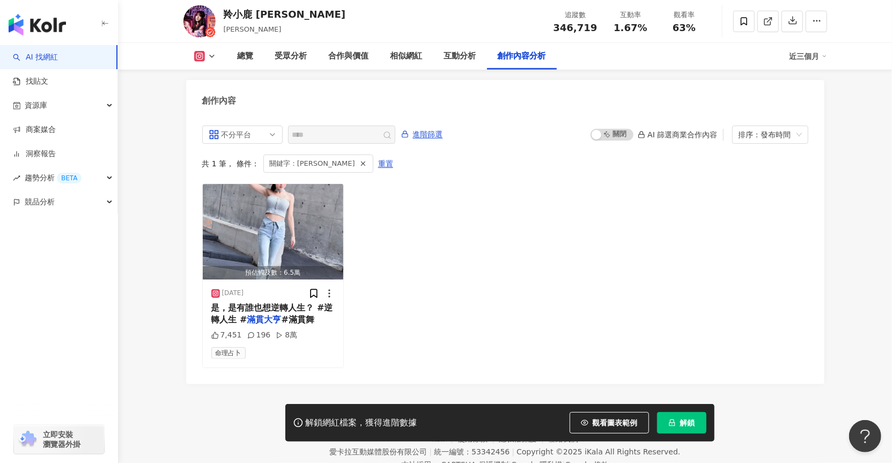
scroll to position [3318, 0]
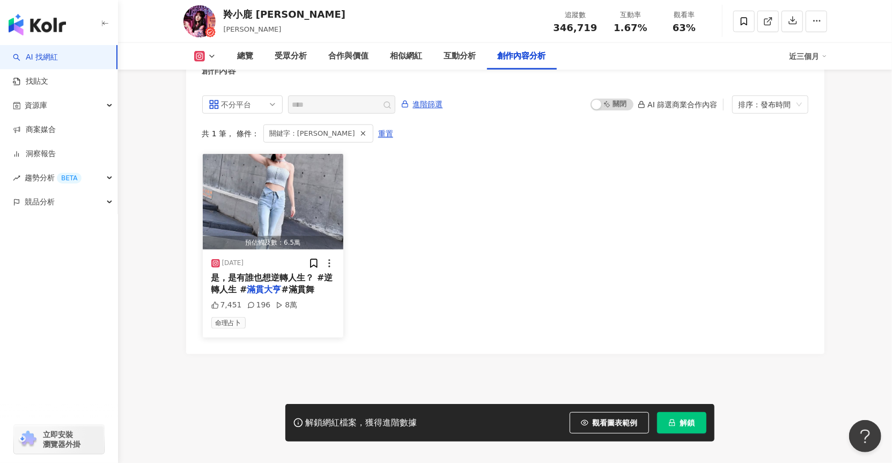
drag, startPoint x: 239, startPoint y: 253, endPoint x: 219, endPoint y: 251, distance: 19.9
click at [218, 258] on div "[DATE]" at bounding box center [273, 263] width 124 height 11
copy div "[DATE]"
click at [317, 281] on div "是，是有誰也想逆轉人生？ #逆轉人生 # 滿貫大亨 #滿貫舞" at bounding box center [273, 284] width 124 height 24
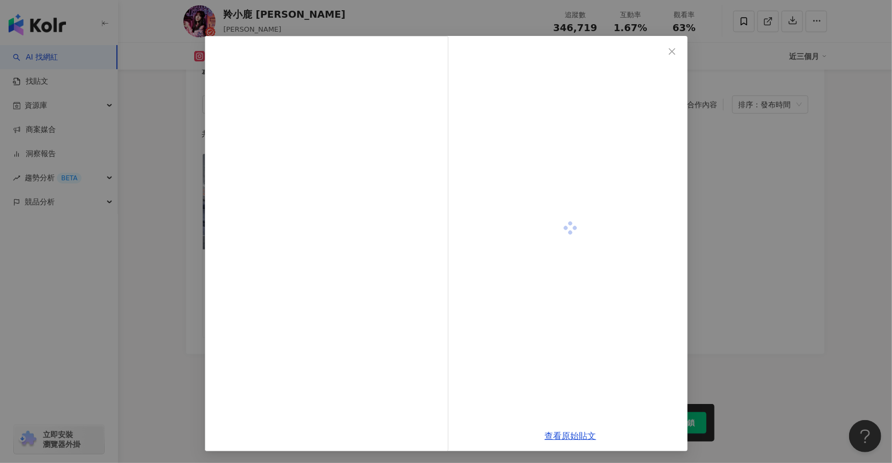
scroll to position [18, 0]
click at [668, 56] on button "Close" at bounding box center [672, 50] width 21 height 21
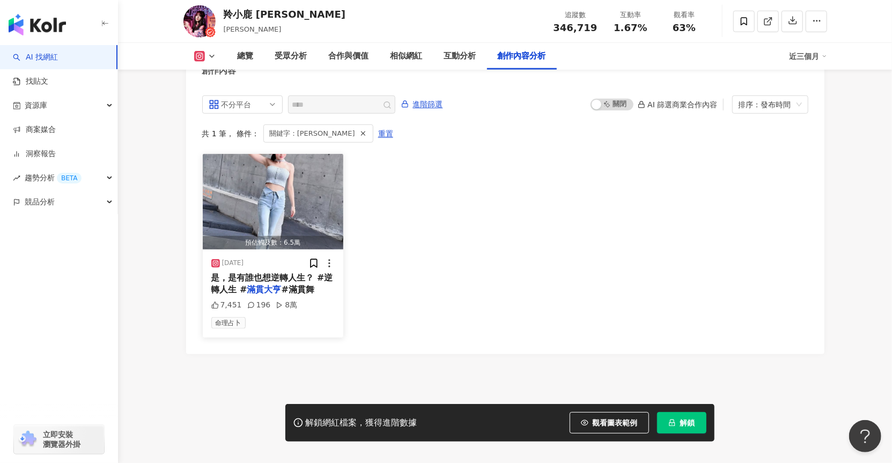
click at [321, 285] on div "是，是有誰也想逆轉人生？ #逆轉人生 # 滿貫大亨 #滿貫舞" at bounding box center [273, 284] width 124 height 24
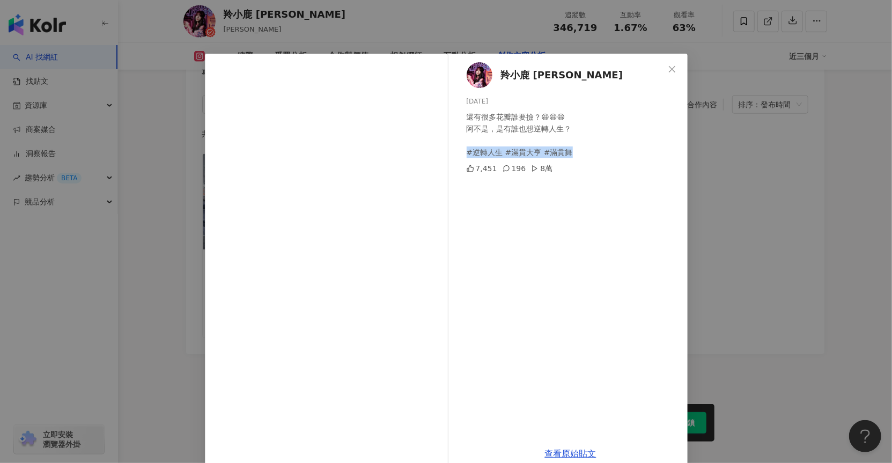
drag, startPoint x: 462, startPoint y: 152, endPoint x: 577, endPoint y: 156, distance: 114.9
click at [577, 156] on div "還有很多花瓣誰要撿？😆😆😆 阿不是，是有誰也想逆轉人生？ #逆轉人生 #滿貫大亨 #滿貫舞" at bounding box center [573, 134] width 213 height 47
copy div "人生 #滿貫大亨 #滿貫舞"
click at [669, 68] on icon "close" at bounding box center [672, 68] width 6 height 6
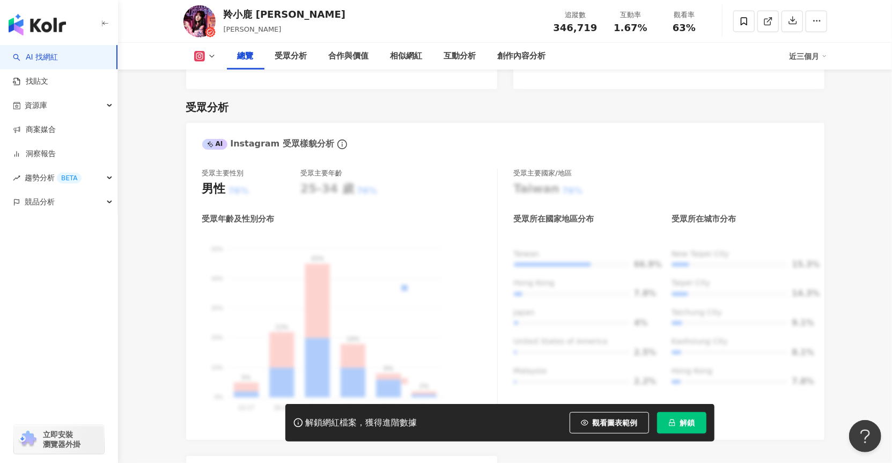
scroll to position [0, 0]
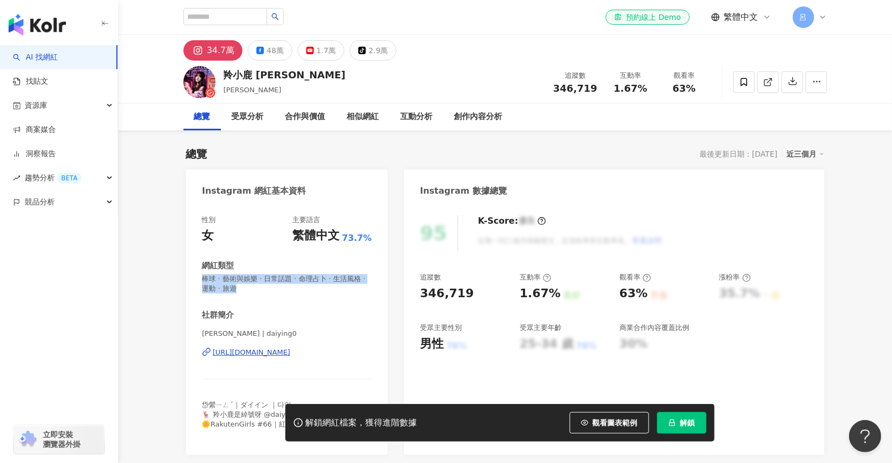
drag, startPoint x: 201, startPoint y: 277, endPoint x: 238, endPoint y: 295, distance: 41.0
click at [238, 295] on div "性別 女 主要語言 繁體中文 73.7% 網紅類型 棒球 · 藝術與娛樂 · 日常話題 · 命理占卜 · 生活風格 · 運動 · 旅遊 社群簡介 YING 林…" at bounding box center [287, 329] width 202 height 251
copy span "棒球 · 藝術與娛樂 · 日常話題 · 命理占卜 · 生活風格 · 運動 · 旅遊"
drag, startPoint x: 225, startPoint y: 74, endPoint x: 252, endPoint y: 74, distance: 26.8
click at [252, 74] on div "羚小鹿 [PERSON_NAME]" at bounding box center [285, 74] width 122 height 13
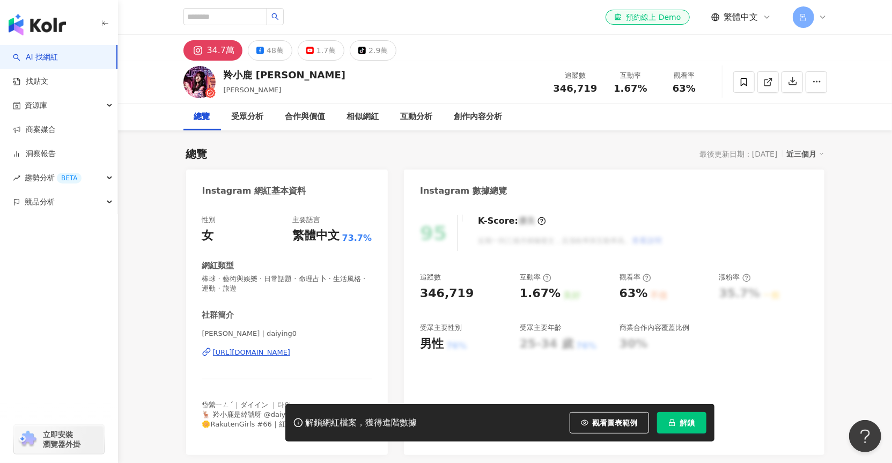
click at [573, 92] on span "346,719" at bounding box center [576, 88] width 44 height 11
drag, startPoint x: 559, startPoint y: 86, endPoint x: 597, endPoint y: 86, distance: 38.1
click at [597, 86] on div "346,719" at bounding box center [576, 88] width 44 height 11
copy span "346,719"
drag, startPoint x: 619, startPoint y: 89, endPoint x: 635, endPoint y: 87, distance: 15.6
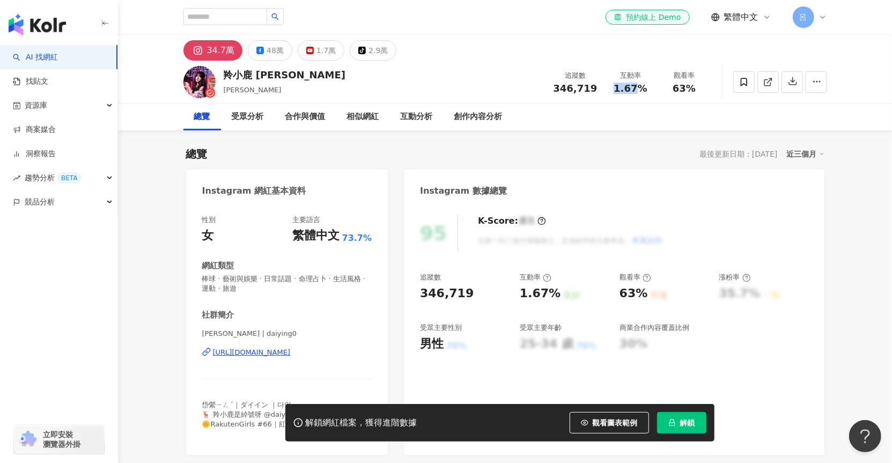
click at [635, 87] on span "1.67%" at bounding box center [630, 88] width 33 height 11
copy span "1.67"
click at [617, 104] on div "總覽 受眾分析 合作與價值 相似網紅 互動分析 創作內容分析" at bounding box center [506, 117] width 644 height 27
drag, startPoint x: 616, startPoint y: 83, endPoint x: 637, endPoint y: 85, distance: 21.6
click at [637, 85] on div "1.67%" at bounding box center [631, 88] width 41 height 11
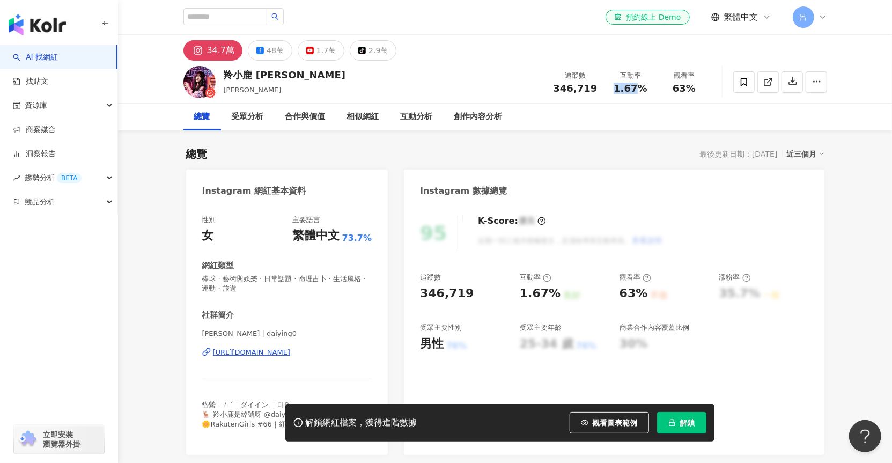
copy span "1.67"
drag, startPoint x: 673, startPoint y: 86, endPoint x: 685, endPoint y: 88, distance: 11.9
click at [685, 88] on div "63%" at bounding box center [684, 88] width 41 height 11
copy span "63"
drag, startPoint x: 420, startPoint y: 291, endPoint x: 462, endPoint y: 291, distance: 41.9
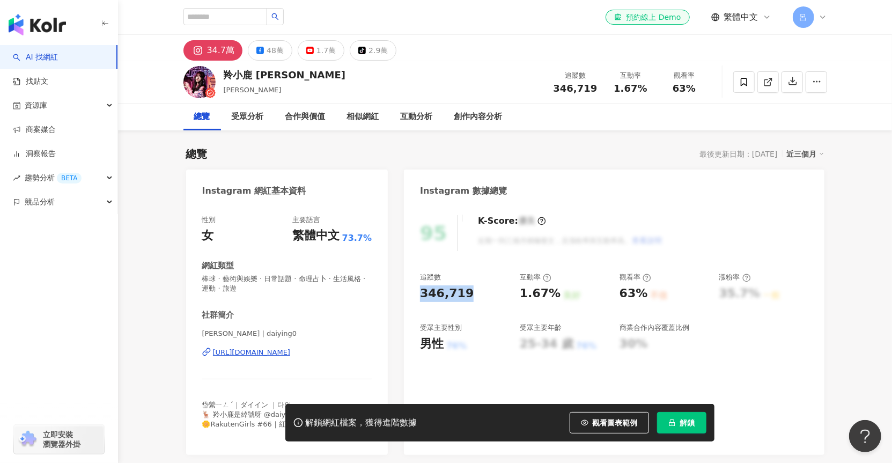
click at [462, 291] on div "346,719" at bounding box center [447, 293] width 54 height 17
copy div "346,719"
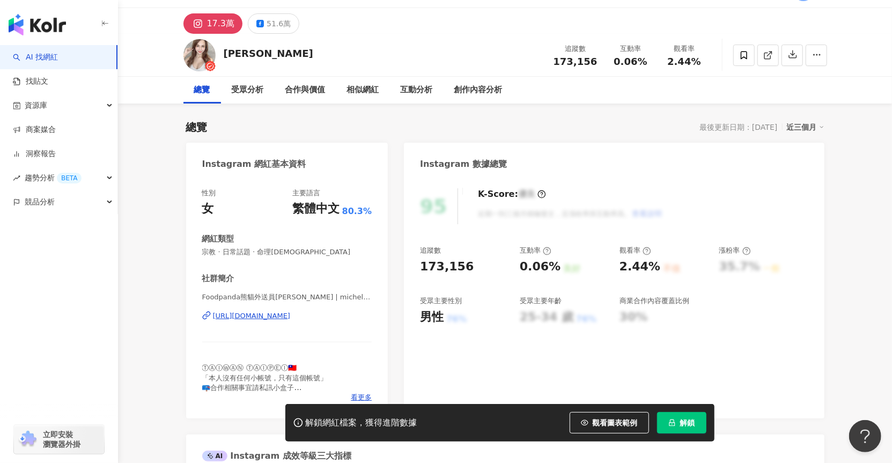
scroll to position [24, 0]
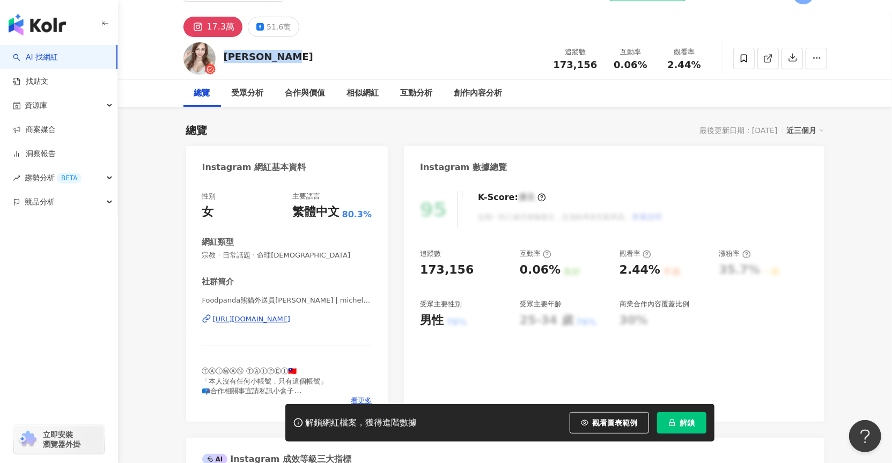
drag, startPoint x: 224, startPoint y: 55, endPoint x: 282, endPoint y: 55, distance: 58.0
click at [282, 55] on div "[PERSON_NAME]" at bounding box center [269, 56] width 90 height 13
copy div "[PERSON_NAME]"
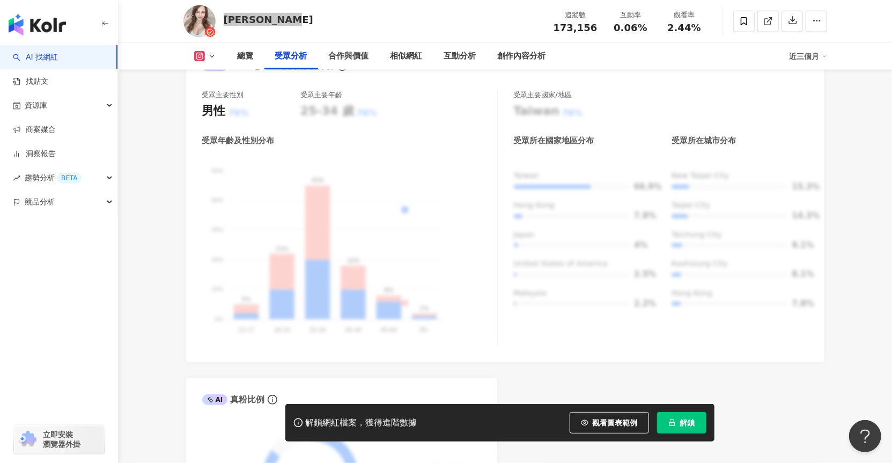
scroll to position [0, 0]
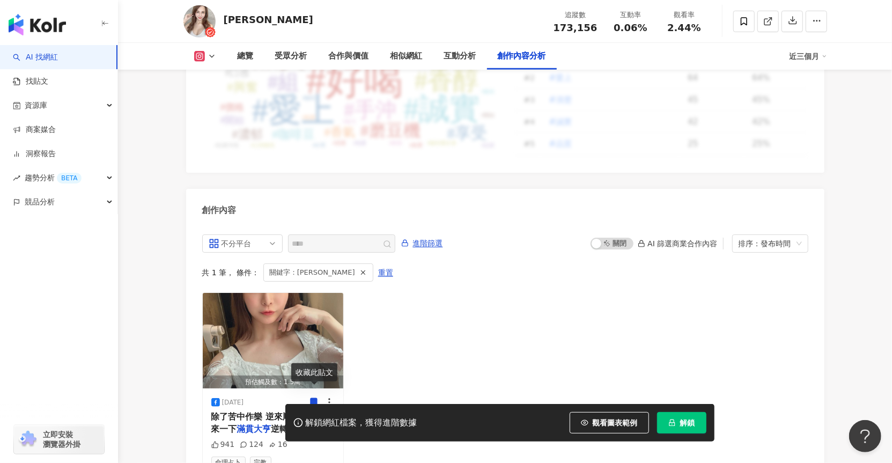
scroll to position [3308, 0]
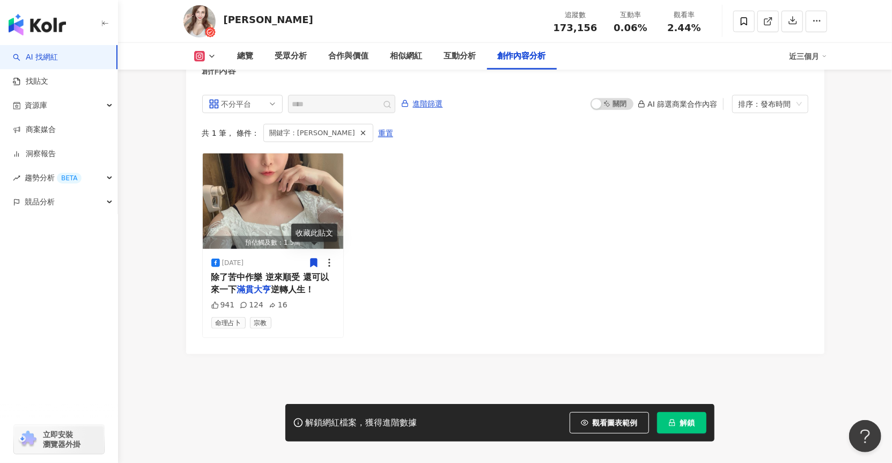
click at [494, 275] on div "預估觸及數：1.5萬 [DATE] 除了苦中作樂 逆來順受 還可以來一下 滿貫大亨 逆轉人生！ 941 124 16 命理[DEMOGRAPHIC_DATA]" at bounding box center [505, 245] width 606 height 185
click at [229, 180] on img "button" at bounding box center [273, 201] width 141 height 96
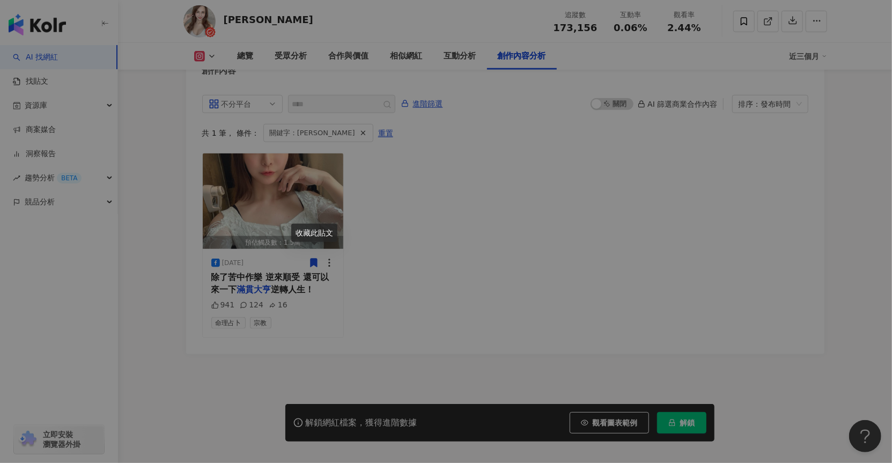
click at [537, 289] on div "View post on Facebook 查看原始貼文" at bounding box center [446, 231] width 892 height 463
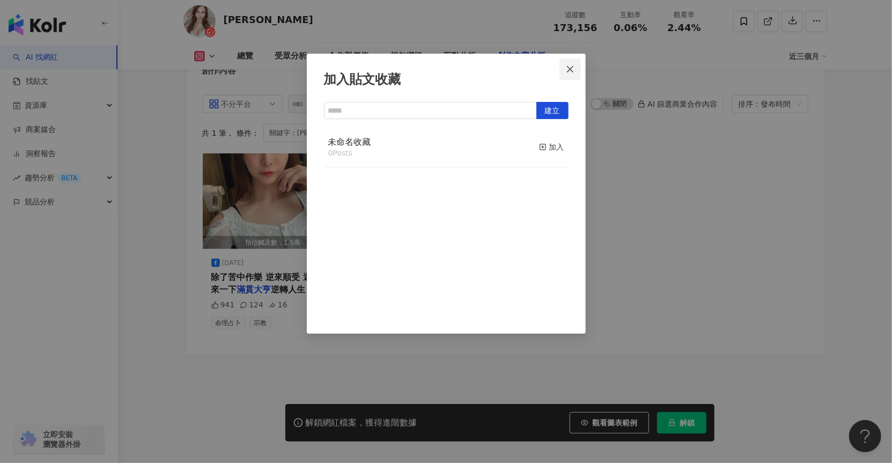
click at [574, 68] on icon "close" at bounding box center [570, 69] width 9 height 9
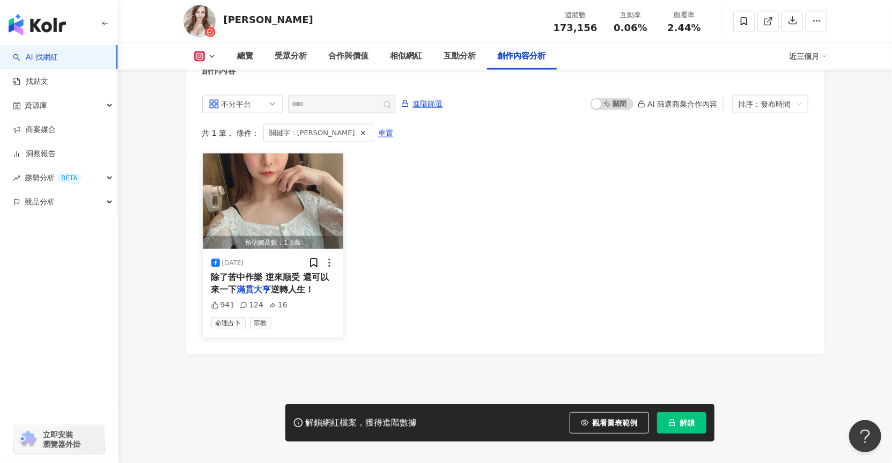
click at [295, 284] on span "逆轉人生！" at bounding box center [293, 289] width 43 height 10
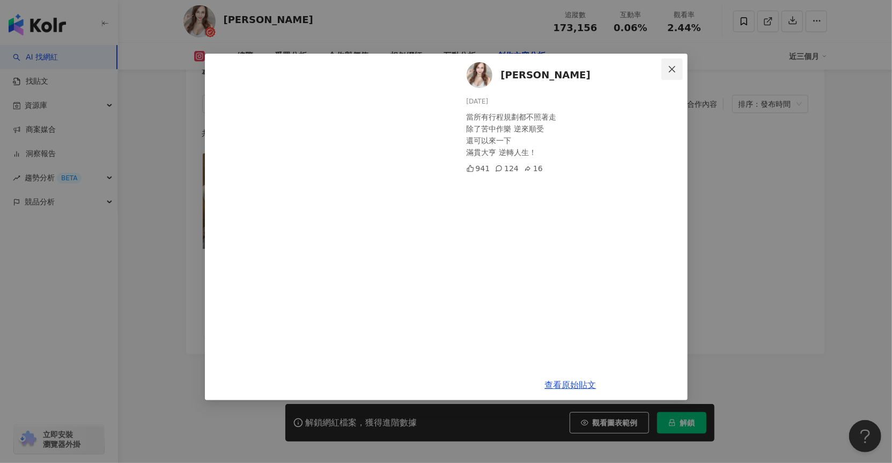
click at [673, 69] on icon "close" at bounding box center [672, 68] width 6 height 6
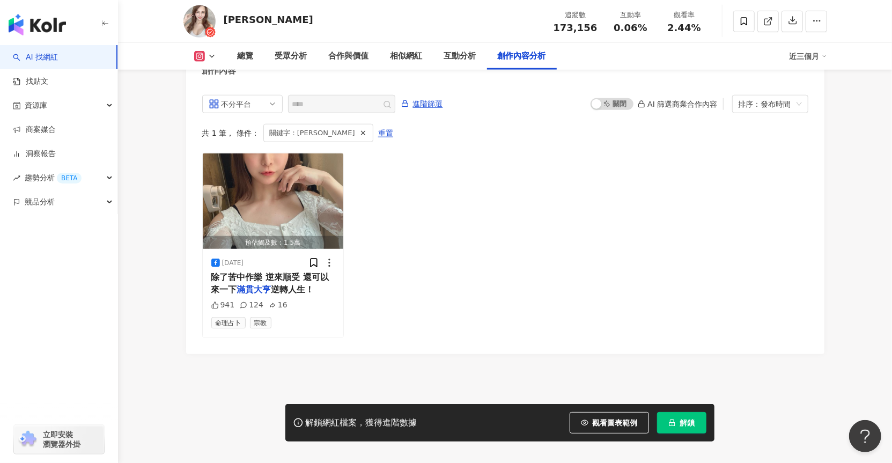
click at [673, 69] on div "總覽 受眾分析 合作與價值 相似網紅 互動分析 創作內容分析" at bounding box center [508, 56] width 563 height 27
click at [306, 300] on div "941 124 16" at bounding box center [273, 305] width 124 height 11
click at [297, 284] on span "逆轉人生！" at bounding box center [293, 289] width 43 height 10
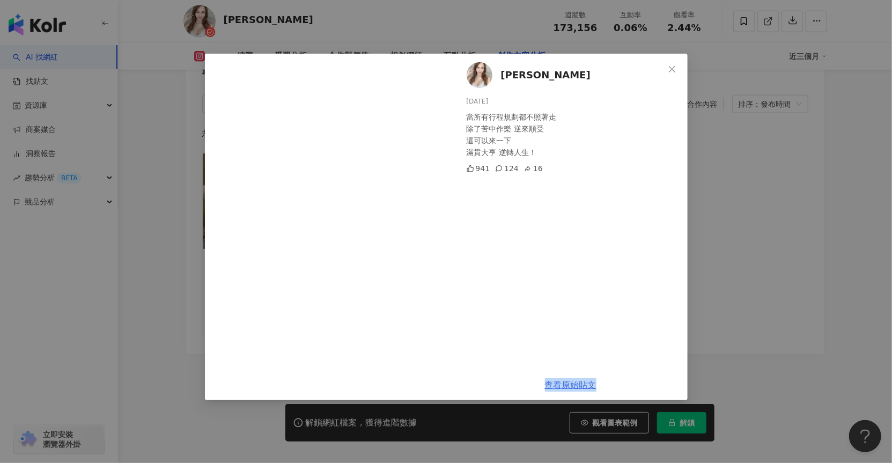
click at [573, 387] on link "查看原始貼文" at bounding box center [571, 385] width 52 height 10
click at [672, 69] on icon "close" at bounding box center [672, 68] width 6 height 6
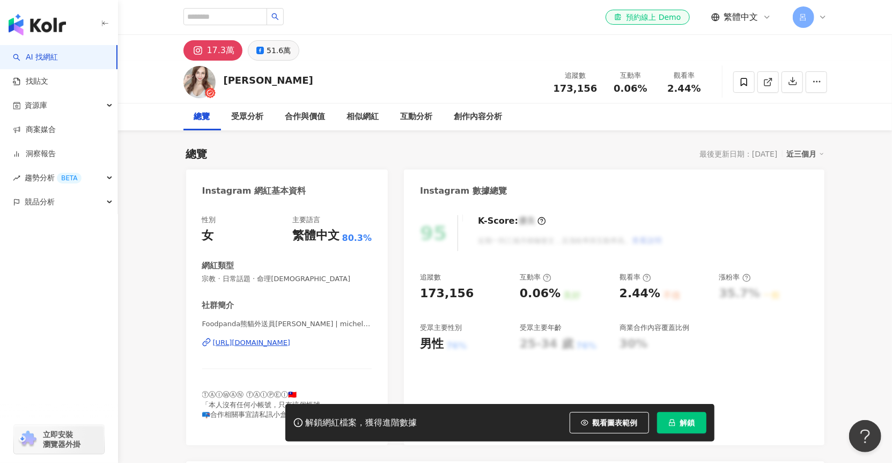
click at [273, 50] on div "51.6萬" at bounding box center [279, 50] width 24 height 15
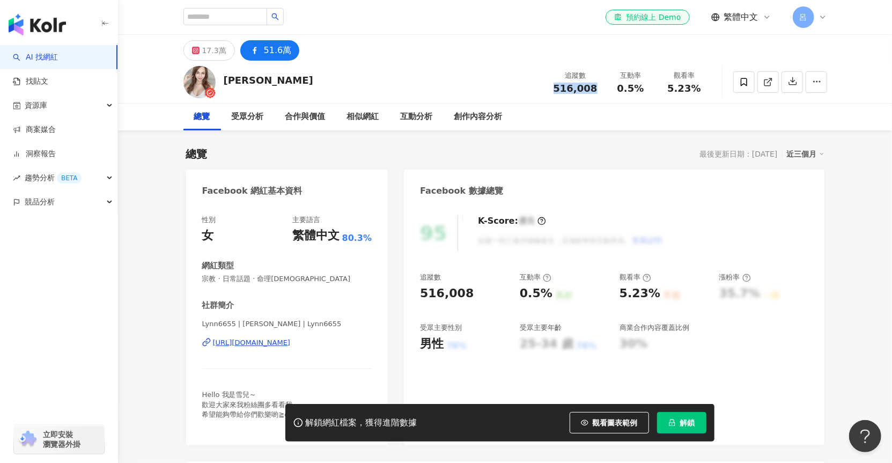
drag, startPoint x: 559, startPoint y: 90, endPoint x: 595, endPoint y: 88, distance: 35.5
click at [595, 88] on span "516,008" at bounding box center [576, 88] width 44 height 11
copy span "516,008"
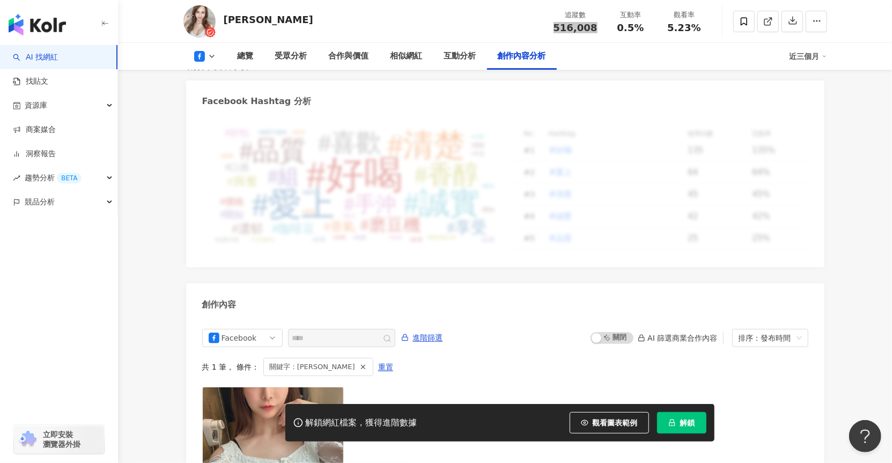
scroll to position [2927, 0]
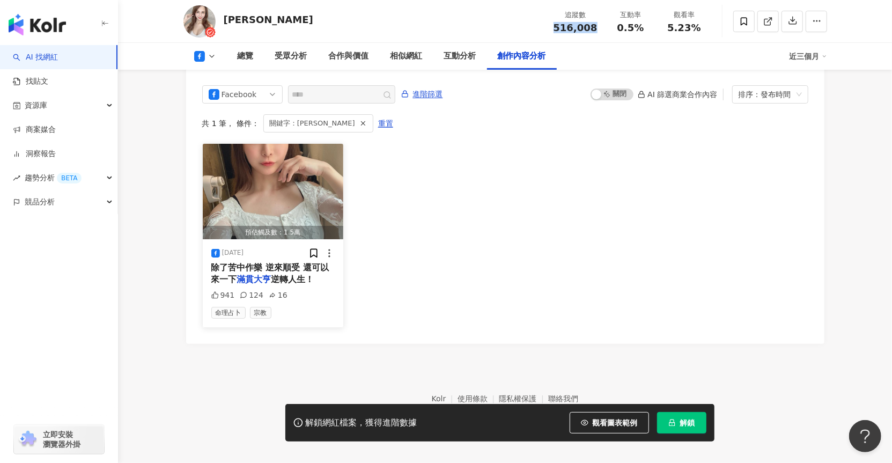
drag, startPoint x: 255, startPoint y: 253, endPoint x: 320, endPoint y: 260, distance: 65.8
click at [223, 251] on div "2025/6/11" at bounding box center [273, 253] width 124 height 11
copy div "2025/6/11"
click at [301, 281] on span "逆轉人生！" at bounding box center [293, 279] width 43 height 10
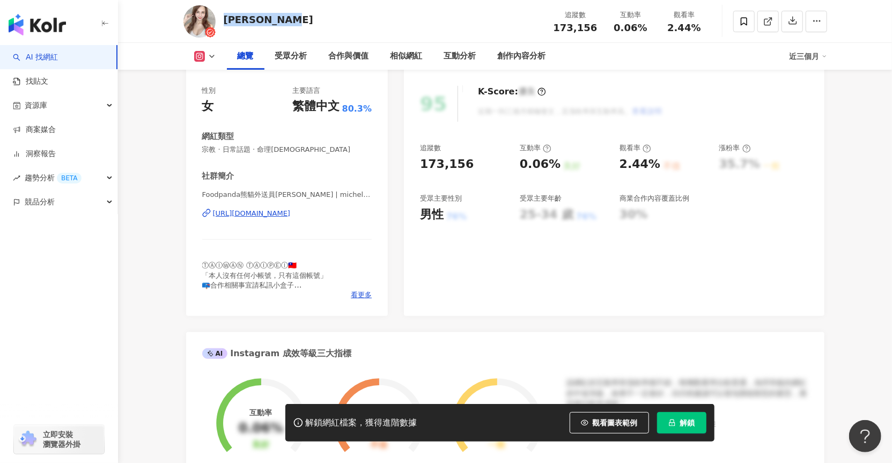
scroll to position [122, 0]
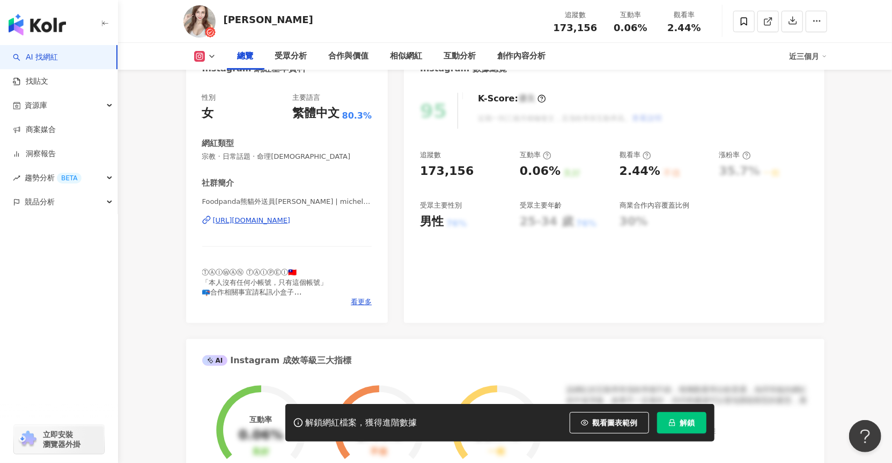
click at [209, 159] on span "宗教 · 日常話題 · 命理[DEMOGRAPHIC_DATA]" at bounding box center [287, 157] width 170 height 10
click at [201, 159] on div "性別 女 主要語言 繁體中文 80.3% 網紅類型 宗教 · 日常話題 · 命理占卜 社群簡介 Foodpanda熊貓外送員[PERSON_NAME] | m…" at bounding box center [287, 202] width 202 height 241
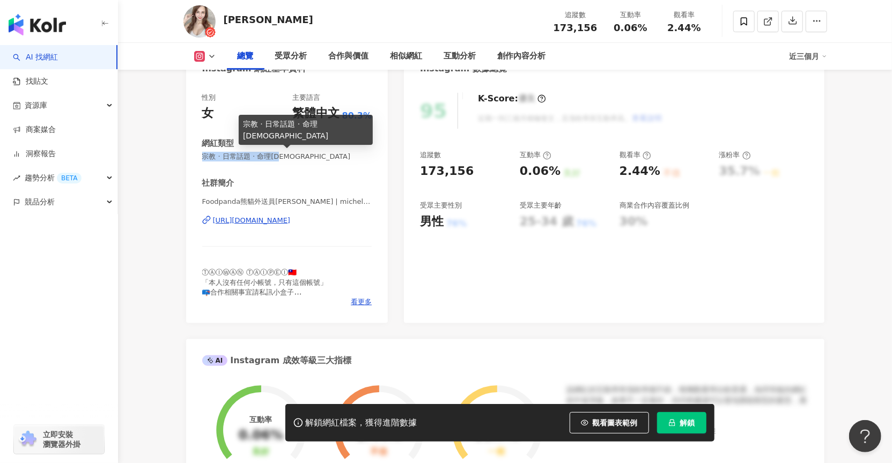
drag, startPoint x: 202, startPoint y: 156, endPoint x: 287, endPoint y: 156, distance: 84.8
click at [287, 156] on span "宗教 · 日常話題 · 命理[DEMOGRAPHIC_DATA]" at bounding box center [287, 157] width 170 height 10
copy span "宗教 · 日常話題 · 命理[DEMOGRAPHIC_DATA]"
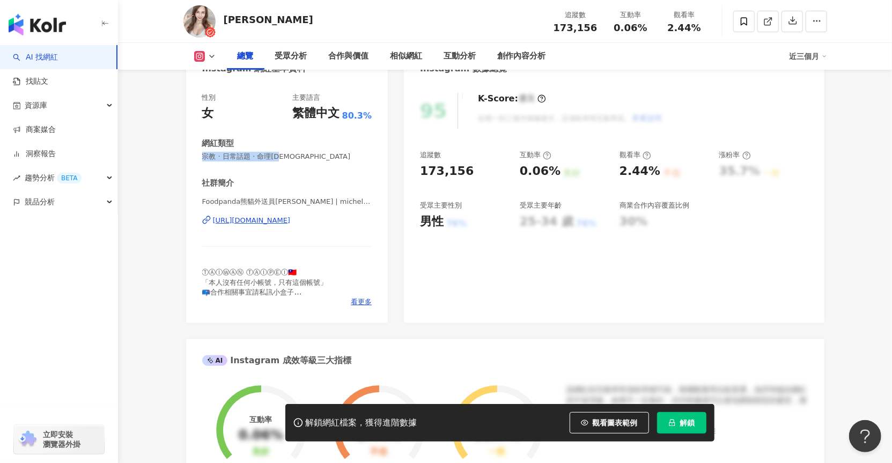
scroll to position [0, 0]
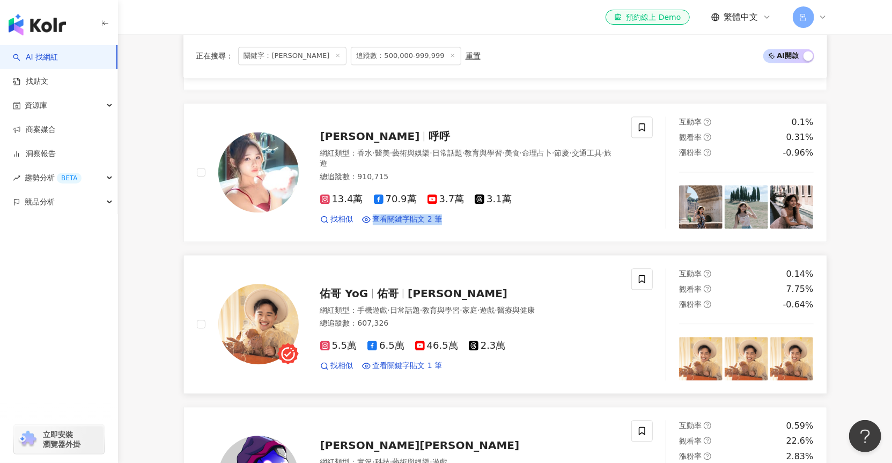
scroll to position [1725, 0]
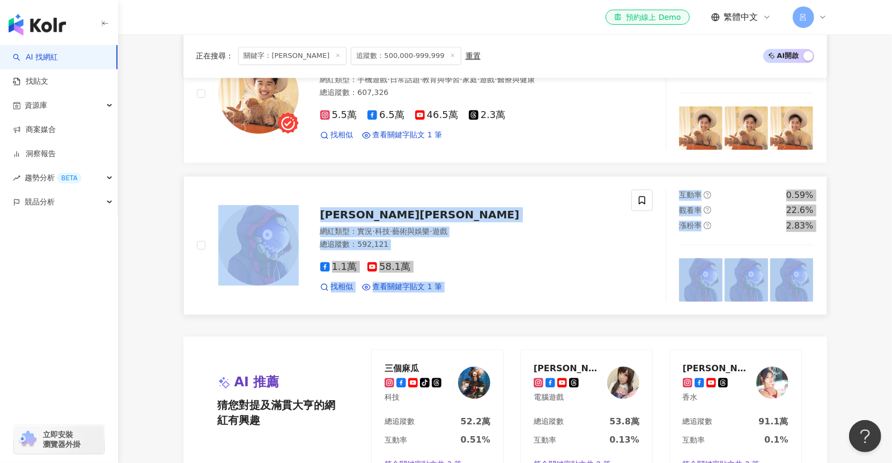
click at [467, 230] on div "網紅類型 ： 實況 · 科技 · 藝術與娛樂 · 遊戲 總追蹤數 ： 592,121" at bounding box center [469, 239] width 299 height 26
click at [489, 261] on div "1.1萬 58.1萬" at bounding box center [469, 267] width 299 height 12
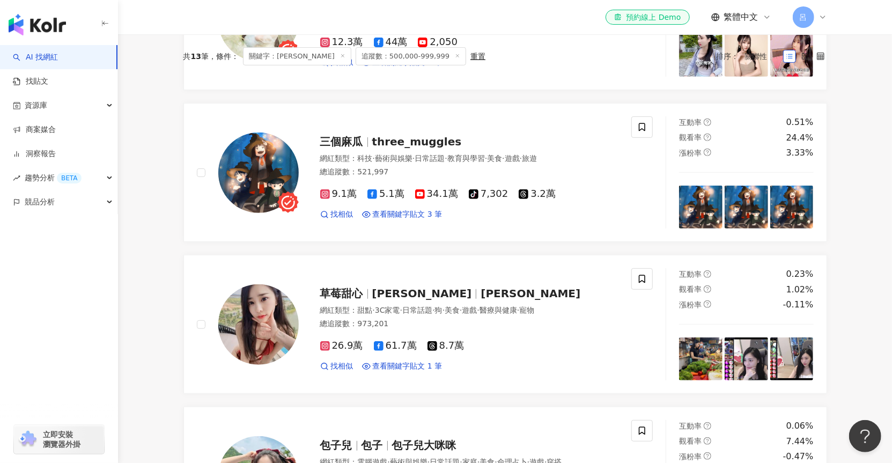
scroll to position [0, 0]
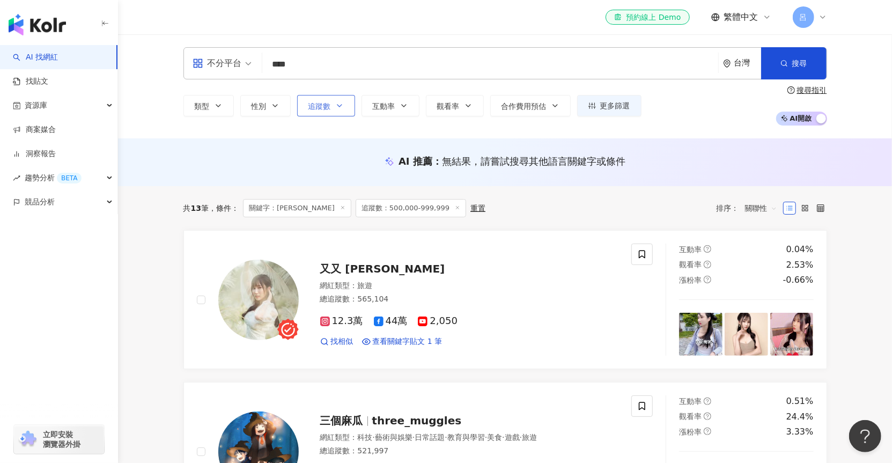
click at [335, 107] on icon "button" at bounding box center [339, 105] width 9 height 9
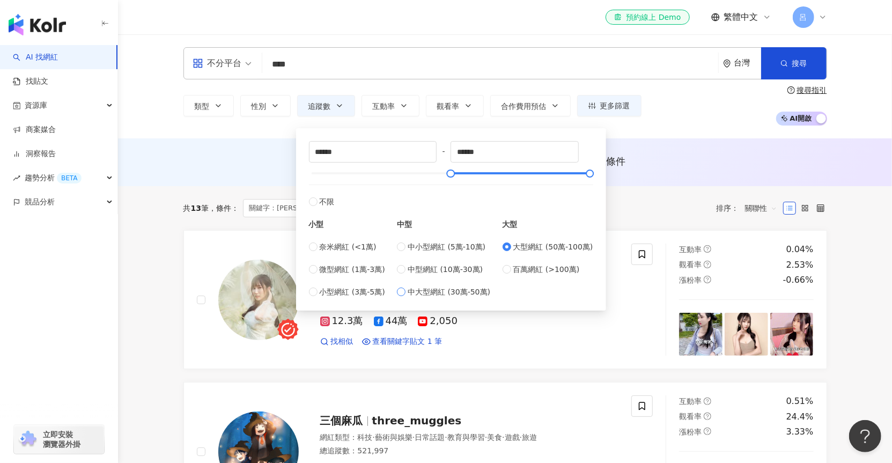
type input "******"
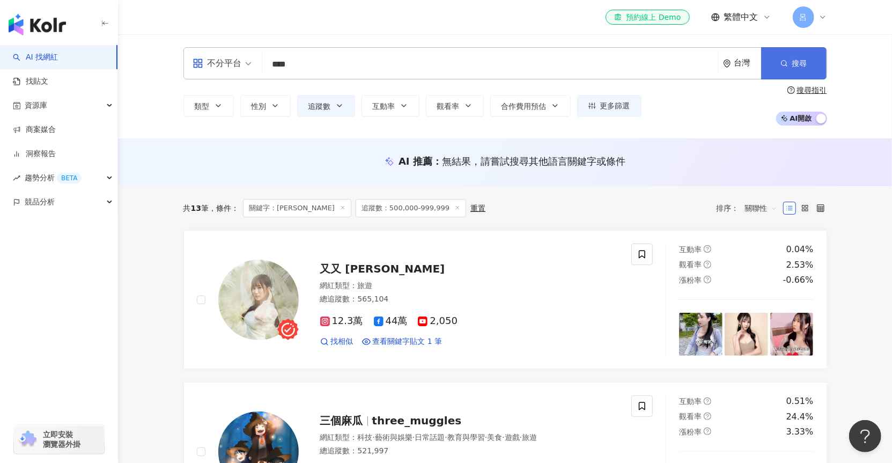
click at [788, 65] on button "搜尋" at bounding box center [793, 63] width 65 height 32
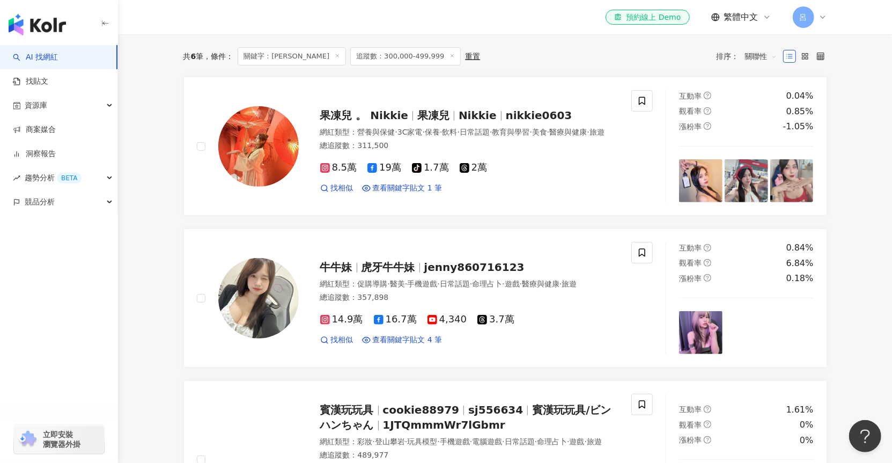
scroll to position [227, 0]
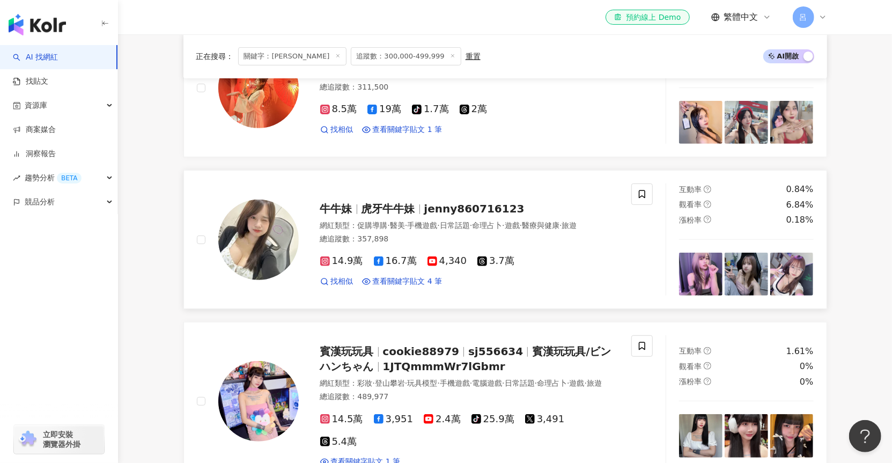
scroll to position [99, 0]
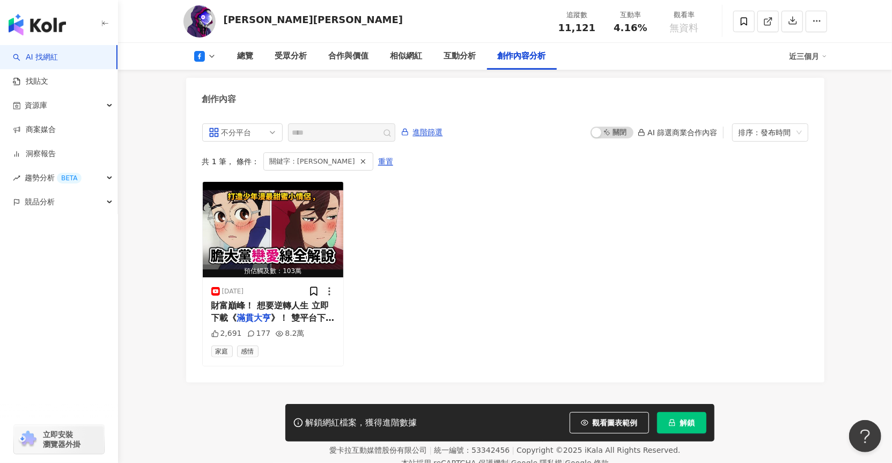
scroll to position [2891, 0]
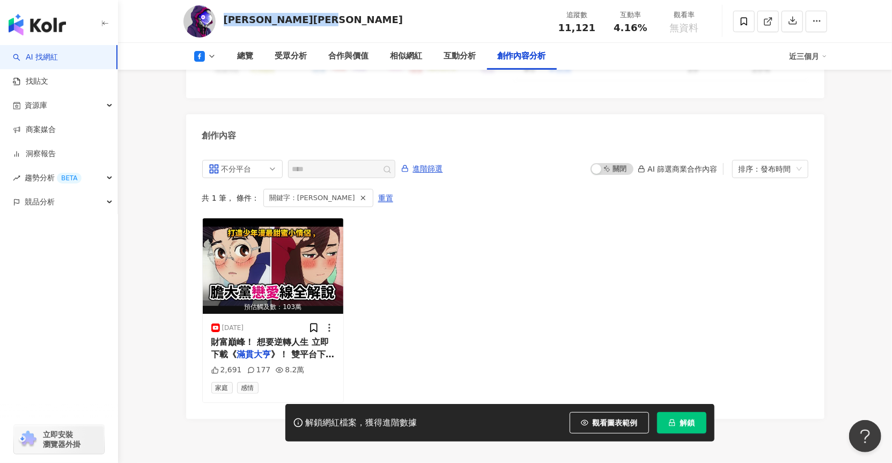
drag, startPoint x: 224, startPoint y: 18, endPoint x: 346, endPoint y: 19, distance: 121.3
click at [346, 19] on div "[PERSON_NAME][PERSON_NAME] 追蹤數 11,121 互動率 4.16% 觀看率 無資料" at bounding box center [505, 21] width 687 height 42
copy div "[PERSON_NAME][PERSON_NAME]"
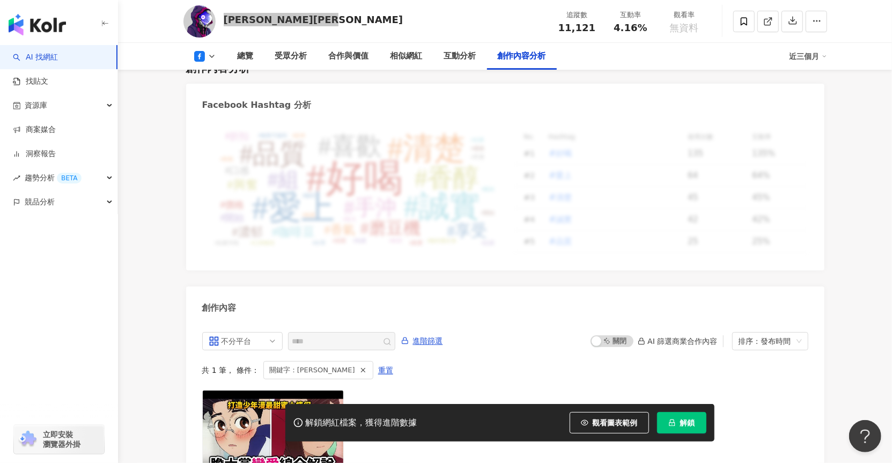
scroll to position [2920, 0]
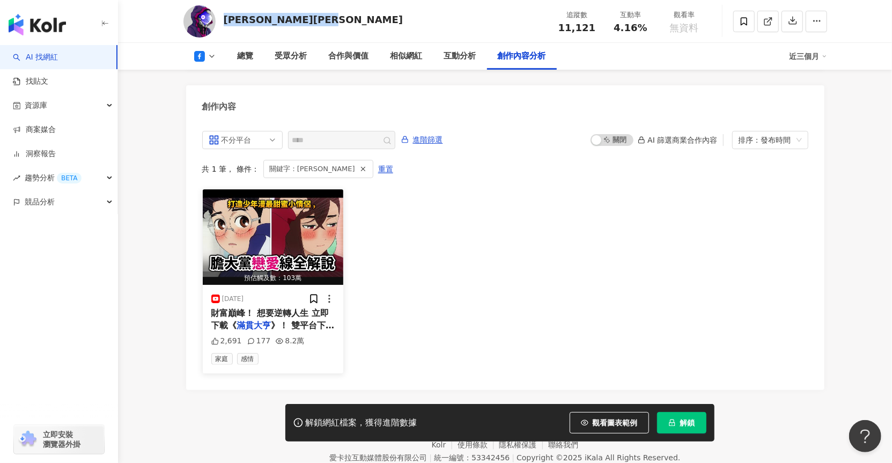
drag, startPoint x: 221, startPoint y: 254, endPoint x: 252, endPoint y: 255, distance: 31.1
click at [244, 294] on div "[DATE]" at bounding box center [227, 299] width 33 height 11
copy div "[DATE]"
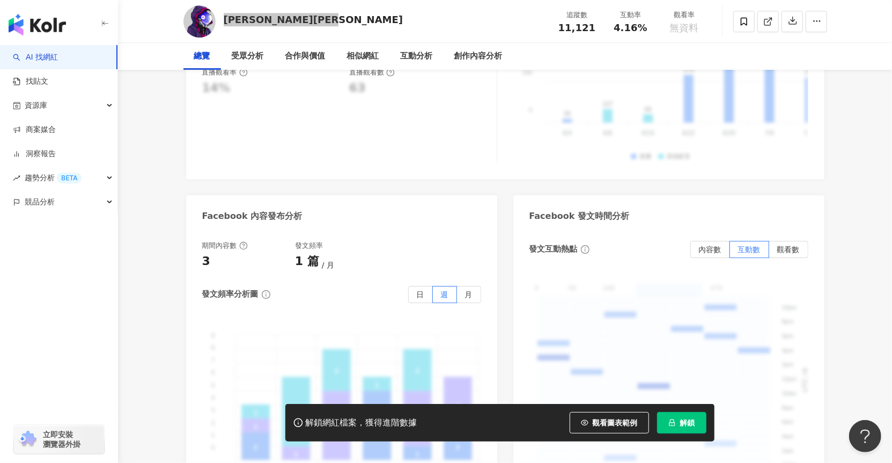
scroll to position [0, 0]
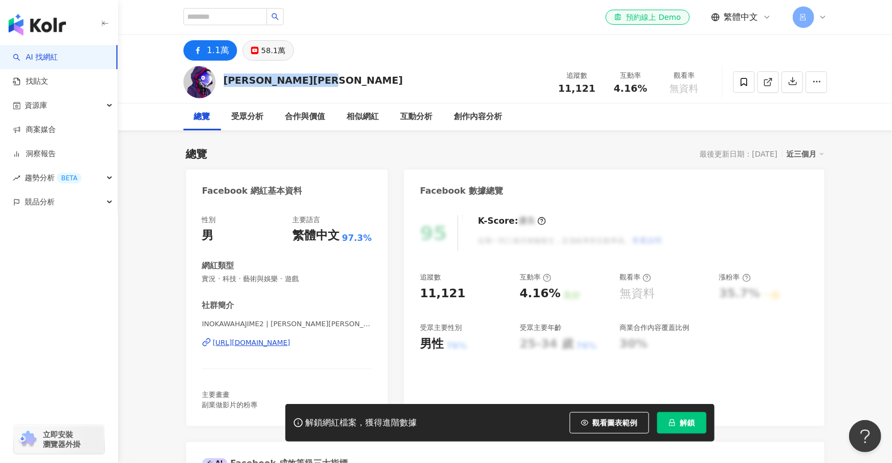
click at [270, 50] on div "58.1萬" at bounding box center [273, 50] width 24 height 15
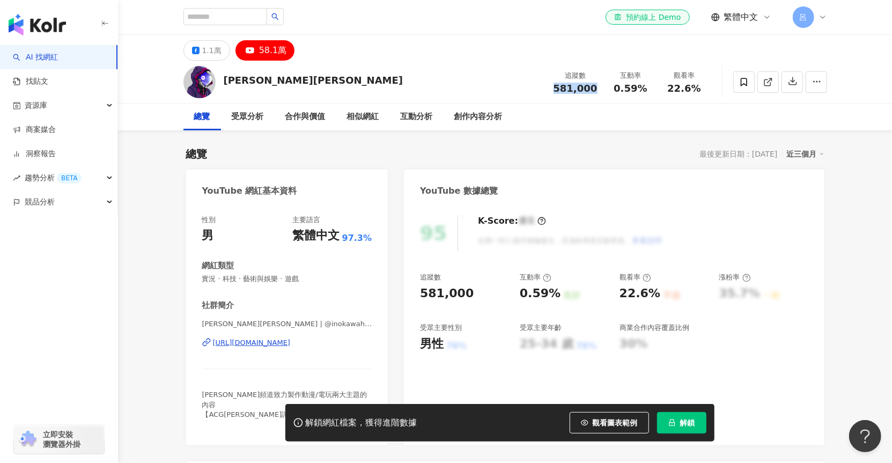
drag, startPoint x: 558, startPoint y: 87, endPoint x: 595, endPoint y: 86, distance: 36.5
click at [595, 86] on div "581,000" at bounding box center [576, 88] width 44 height 11
copy span "581,000"
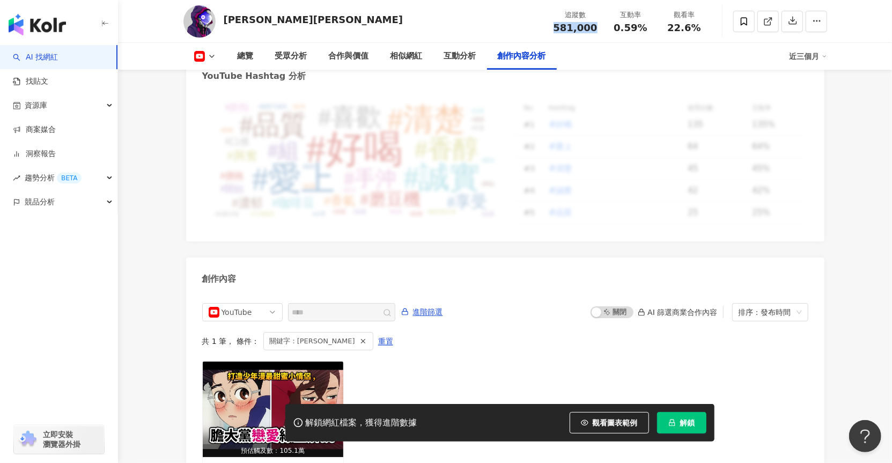
scroll to position [2948, 0]
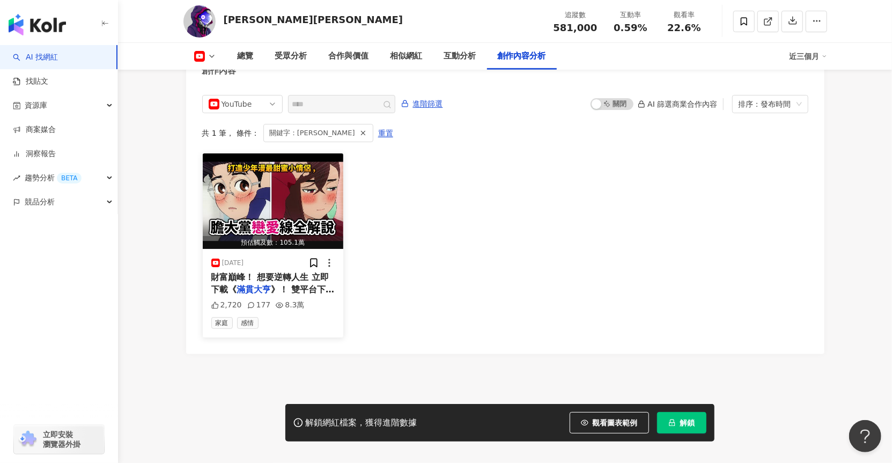
click at [294, 284] on span "》！ 雙平台下載連結： http" at bounding box center [272, 295] width 123 height 22
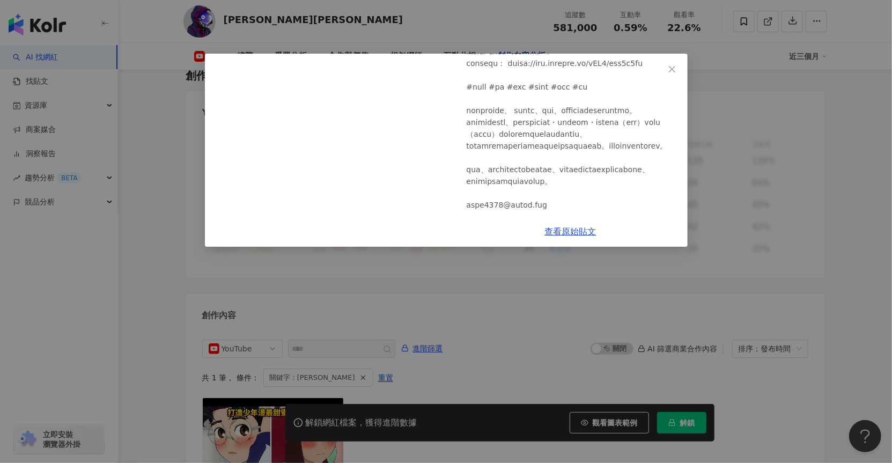
scroll to position [149, 0]
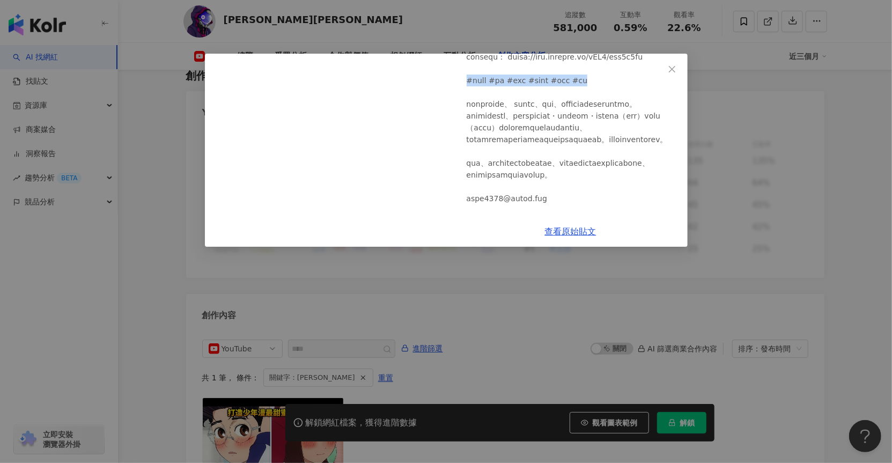
drag, startPoint x: 467, startPoint y: 112, endPoint x: 668, endPoint y: 114, distance: 200.7
click at [668, 111] on div at bounding box center [573, 181] width 213 height 378
copy div "#動漫解說 #動漫 #膽大黨 #火影忍者 #海賊王 #新番"
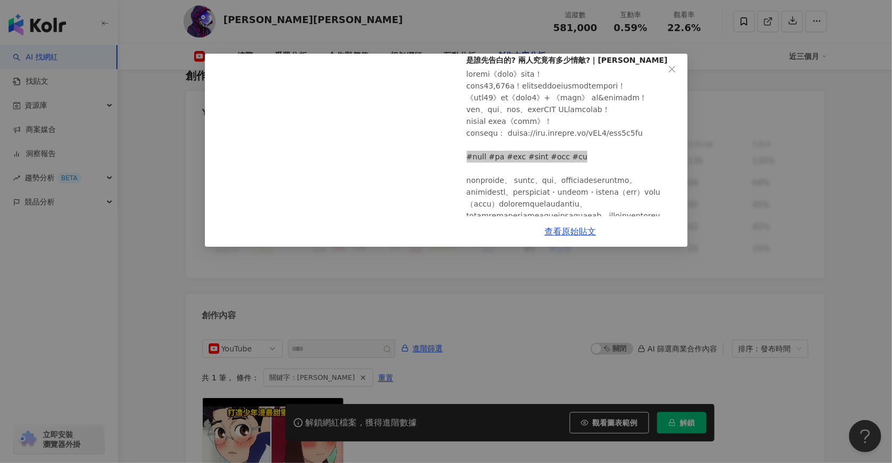
scroll to position [0, 0]
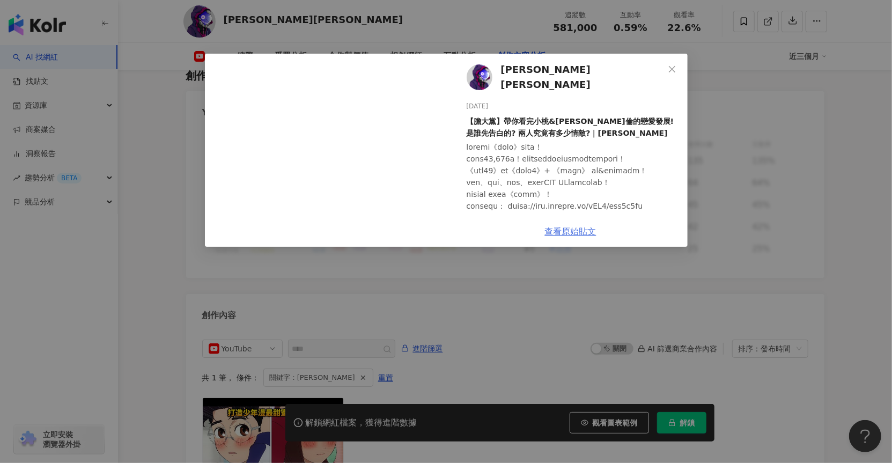
click at [582, 235] on link "查看原始貼文" at bounding box center [571, 231] width 52 height 10
click at [676, 70] on icon "close" at bounding box center [672, 69] width 9 height 9
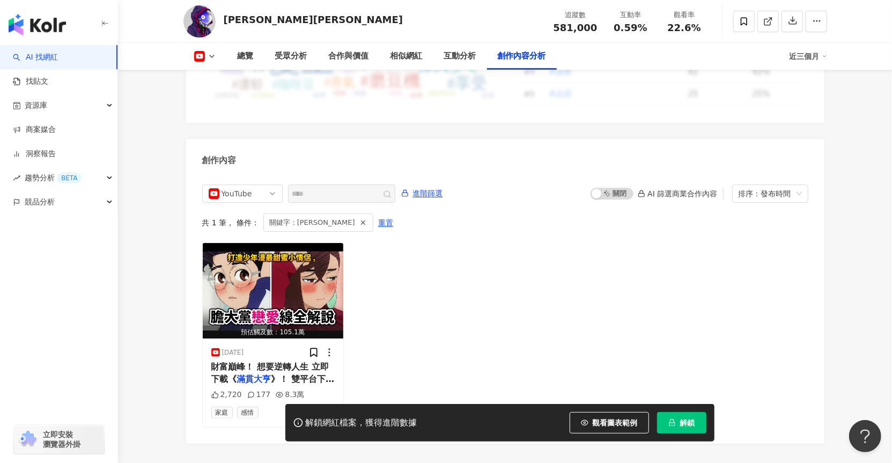
scroll to position [2853, 0]
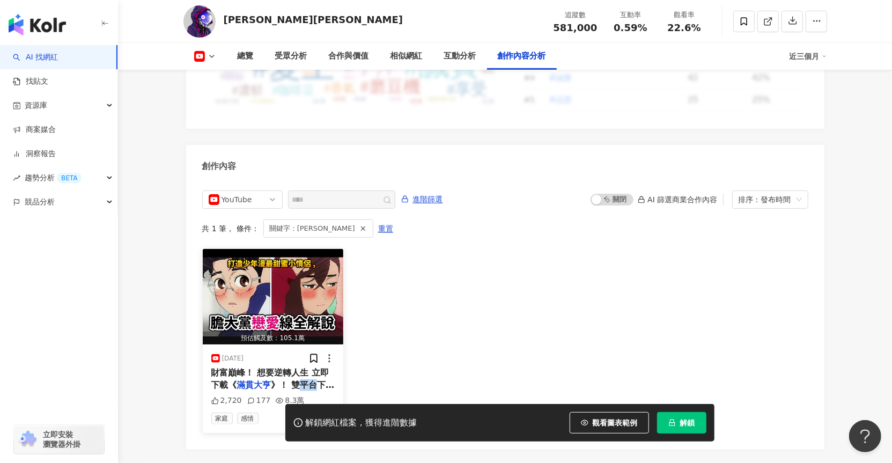
click at [299, 370] on div "財富巔峰！ 想要逆轉人生 立即下載《 滿貫大亨 》！ 雙平台下載連結： http" at bounding box center [273, 379] width 124 height 24
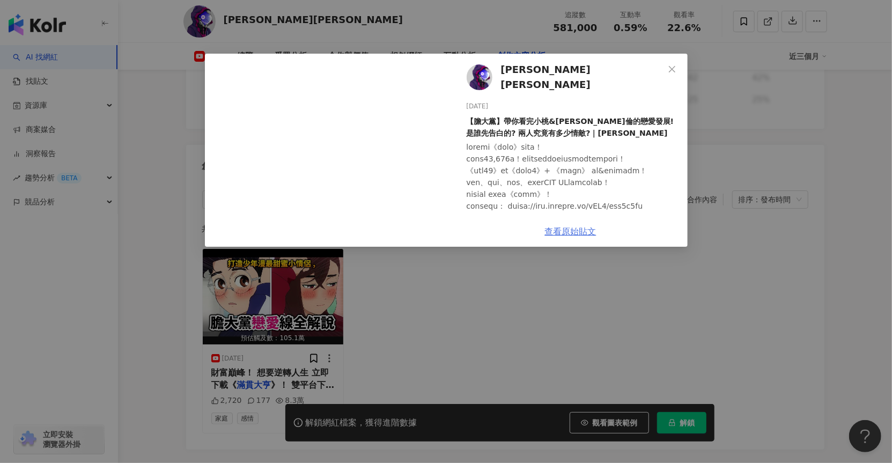
click at [575, 232] on link "查看原始貼文" at bounding box center [571, 231] width 52 height 10
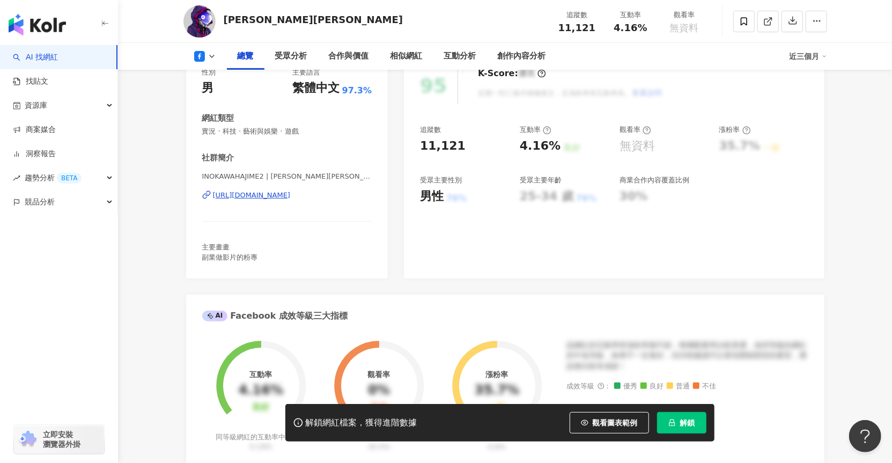
scroll to position [87, 0]
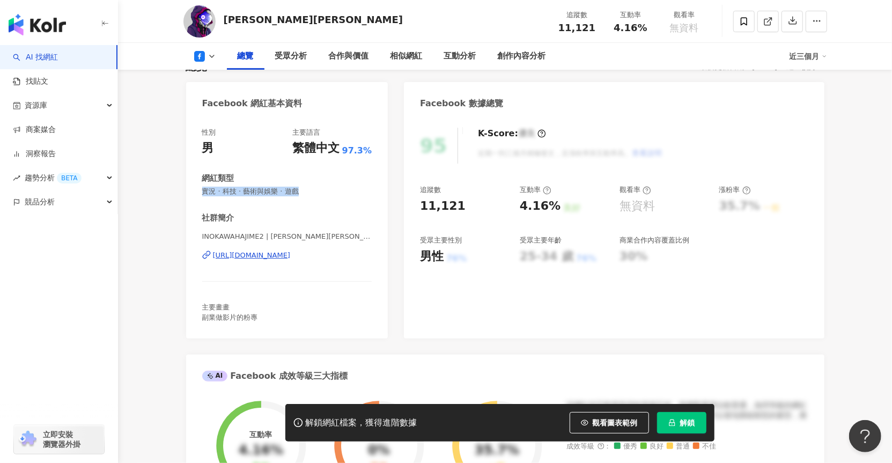
drag, startPoint x: 203, startPoint y: 191, endPoint x: 329, endPoint y: 196, distance: 126.8
click at [329, 196] on div "性別 男 主要語言 繁體中文 97.3% 網紅類型 實況 · 科技 · 藝術與娛樂 · 遊戲 社群簡介 INOKAWAHAJIME2 | 井川一inokawa…" at bounding box center [287, 225] width 170 height 195
copy span "實況 · 科技 · 藝術與娛樂 · 遊戲"
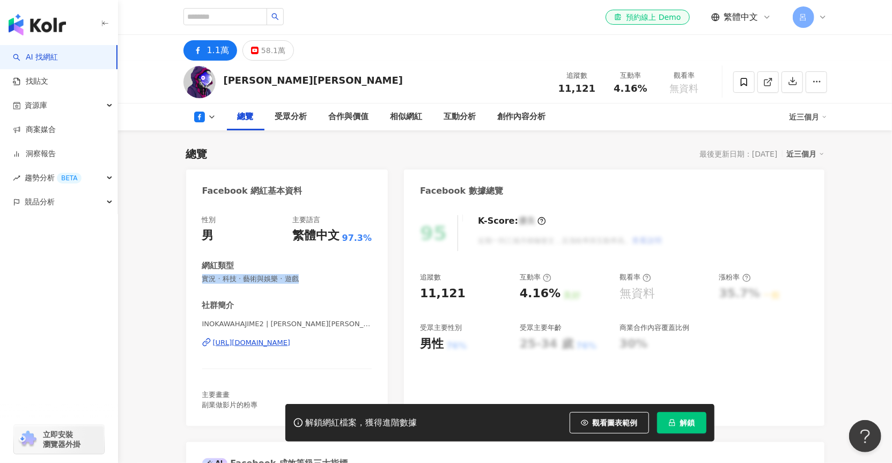
scroll to position [0, 0]
click at [270, 53] on div "58.1萬" at bounding box center [273, 50] width 24 height 15
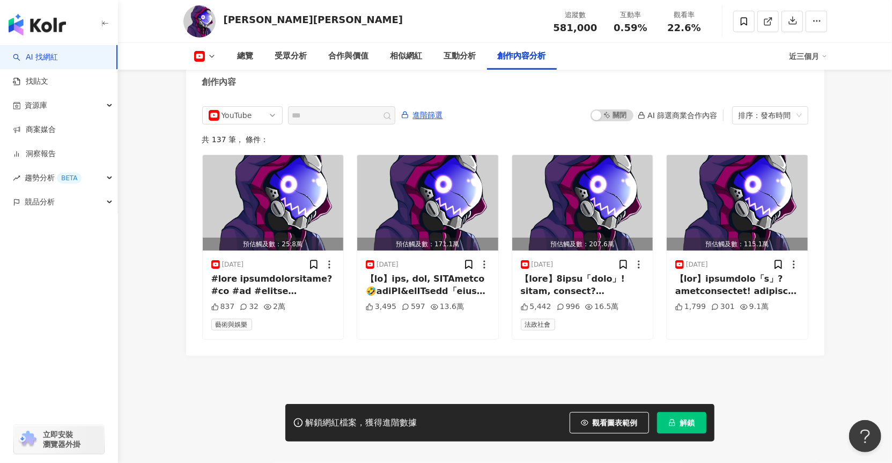
scroll to position [2939, 0]
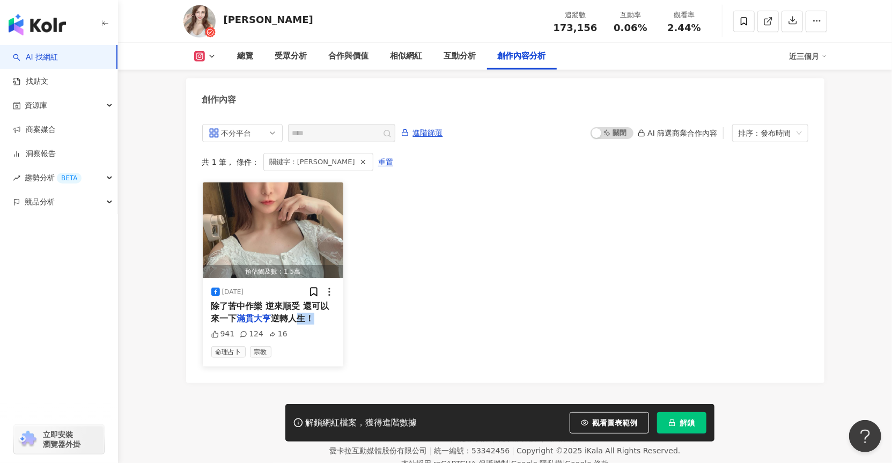
click at [292, 304] on div "除了苦中作樂 逆來順受 還可以來一下 滿貫大亨 逆轉人生！" at bounding box center [273, 313] width 124 height 24
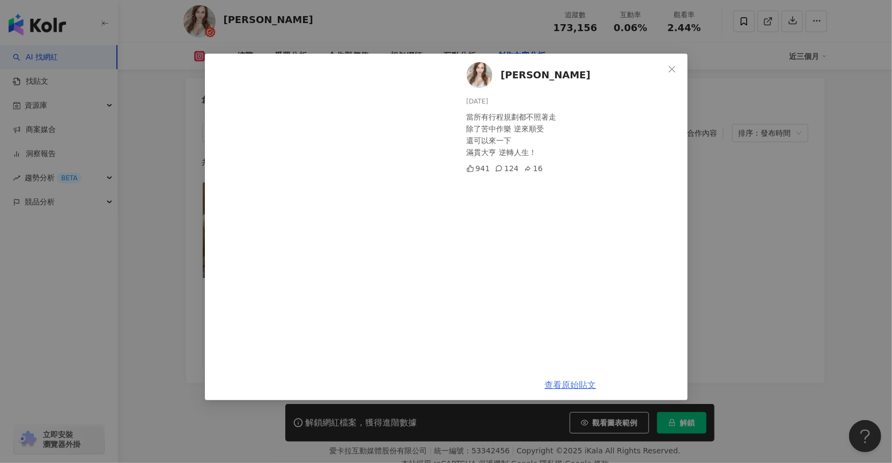
click at [567, 383] on link "查看原始貼文" at bounding box center [571, 385] width 52 height 10
click at [670, 69] on icon "close" at bounding box center [672, 69] width 9 height 9
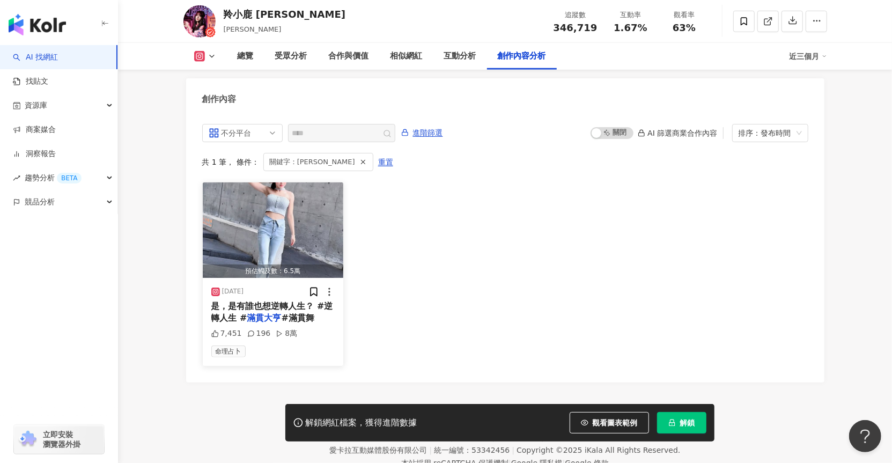
click at [313, 317] on div "2025/5/23 是，是有誰也想逆轉人生？ #逆轉人生 # 滿貫大亨 #滿貫舞 7,451 196 8萬 命理占卜" at bounding box center [273, 322] width 141 height 88
click at [307, 328] on div "7,451 196 8萬" at bounding box center [273, 333] width 124 height 11
click at [319, 305] on div "是，是有誰也想逆轉人生？ #逆轉人生 # 滿貫大亨 #滿貫舞" at bounding box center [273, 313] width 124 height 24
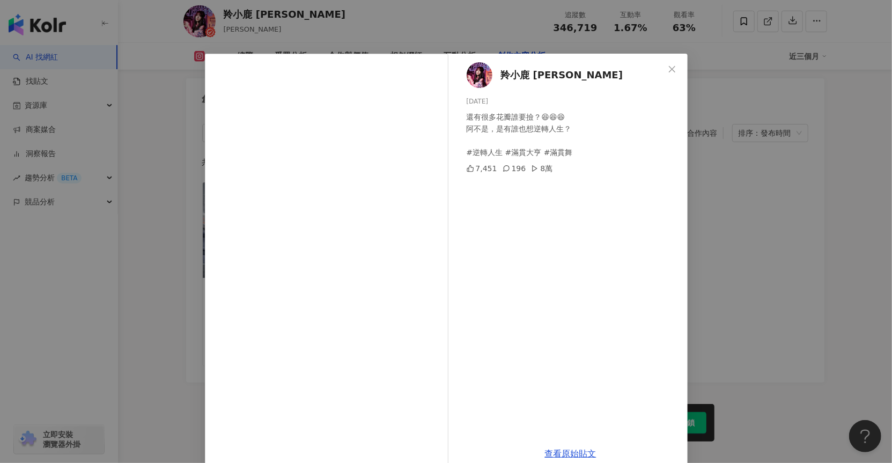
click at [560, 239] on div "羚小鹿 Yashiuan Lin 2025/5/23 還有很多花瓣誰要撿？😆😆😆 阿不是，是有誰也想逆轉人生？ #逆轉人生 #滿貫大亨 #滿貫舞 7,451 …" at bounding box center [571, 246] width 234 height 385
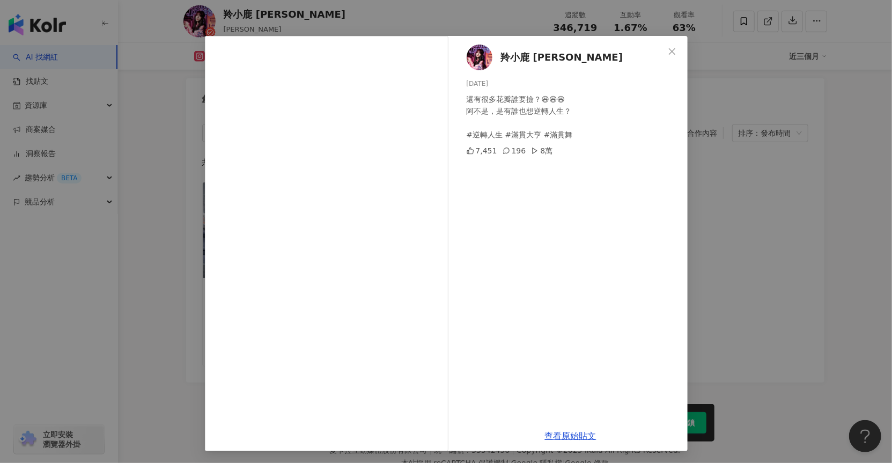
scroll to position [18, 0]
click at [573, 435] on link "查看原始貼文" at bounding box center [571, 435] width 52 height 10
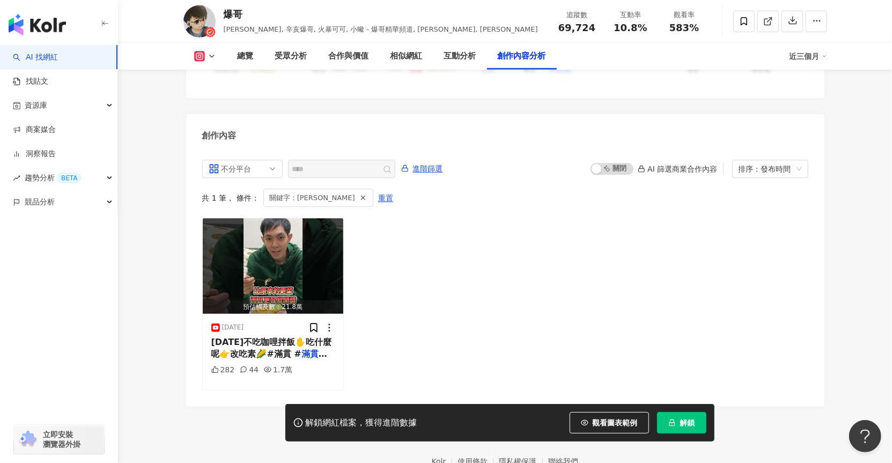
click at [192, 407] on footer "Kolr 使用條款 隱私權保護 聯絡我們 愛卡拉互動媒體股份有限公司 | 統一編號：53342456 | Copyright © 2025 iKala All…" at bounding box center [505, 466] width 774 height 119
click at [303, 365] on div "282 44 1.7萬" at bounding box center [273, 370] width 124 height 11
click at [304, 336] on div "[DATE]不吃咖哩拌飯✋吃什麼呢👉改吃素🌽#滿貫 # 滿貫大亨 資訊欄： 過年到快來玩超有氣氛又容易爆獎的《 滿貫大亨 》吧✨" at bounding box center [273, 348] width 124 height 24
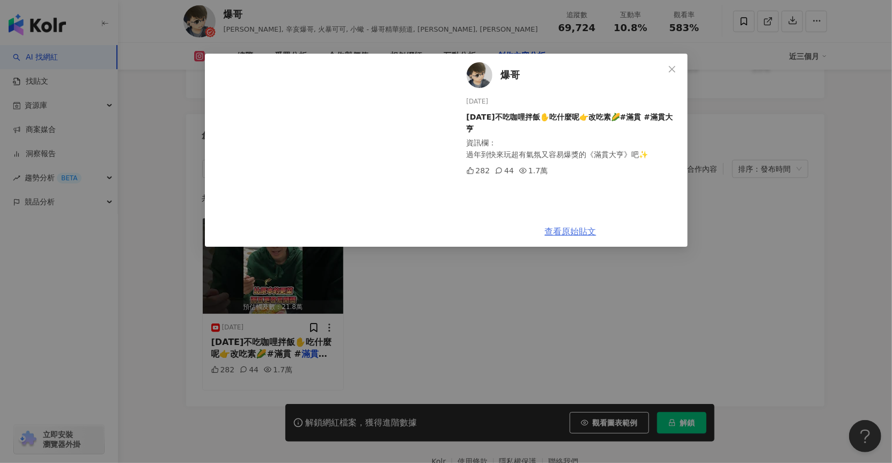
click at [580, 231] on link "查看原始貼文" at bounding box center [571, 231] width 52 height 10
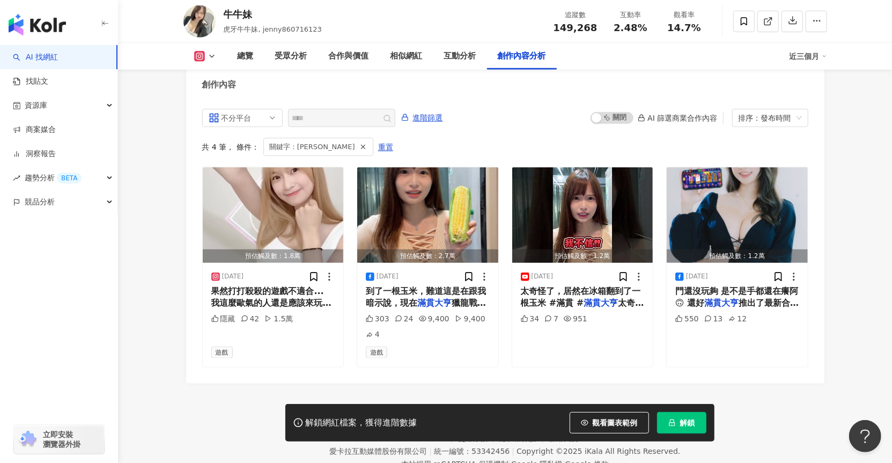
scroll to position [3301, 0]
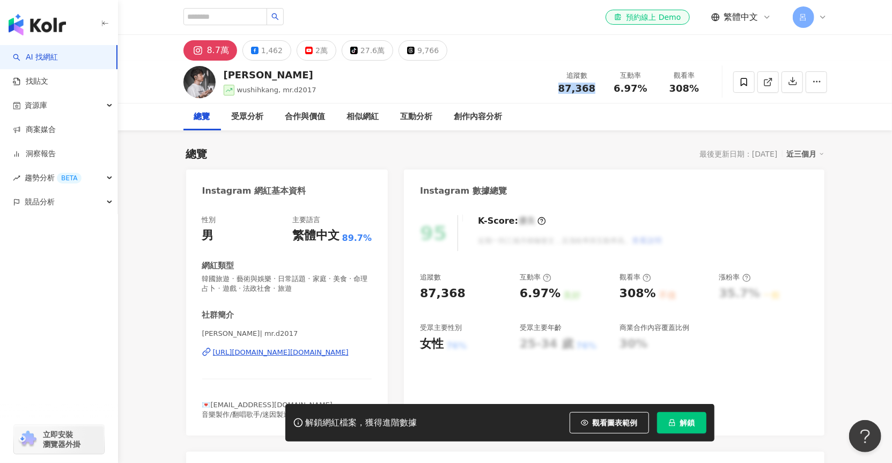
drag, startPoint x: 562, startPoint y: 88, endPoint x: 602, endPoint y: 86, distance: 40.3
click at [602, 86] on div "追蹤數 87,368" at bounding box center [578, 81] width 54 height 23
copy span "87,368"
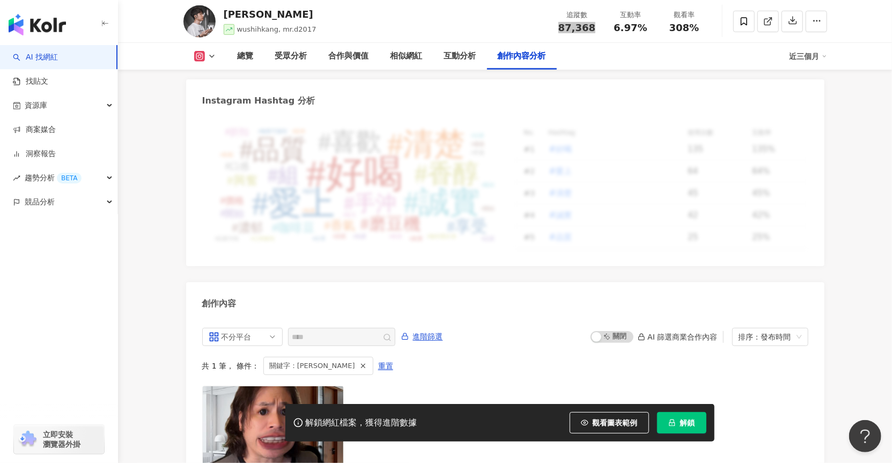
scroll to position [3281, 0]
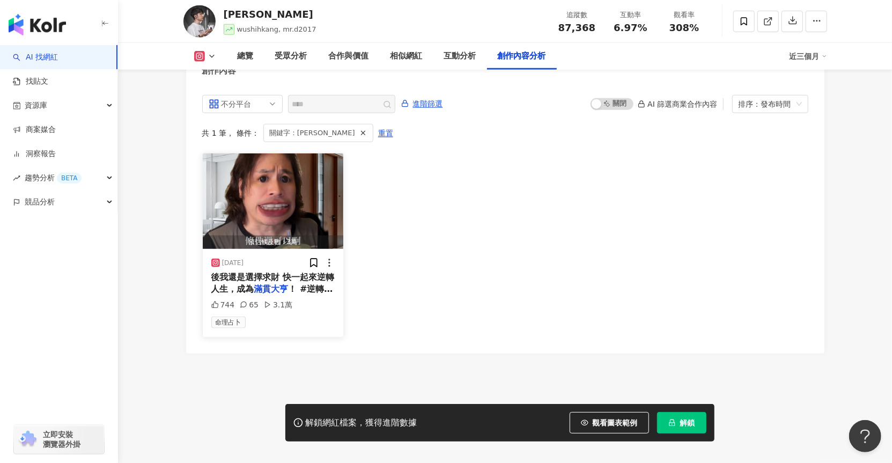
click at [303, 289] on div "[DATE] 後我還是選擇求財 快一起來逆轉人生，成為 滿貫大亨 ！ #逆轉人生 # 滿貫大亨 # 744 65 3.1萬 命理占卜" at bounding box center [273, 293] width 141 height 88
click at [303, 284] on span "！ #逆轉人生 #" at bounding box center [272, 295] width 122 height 22
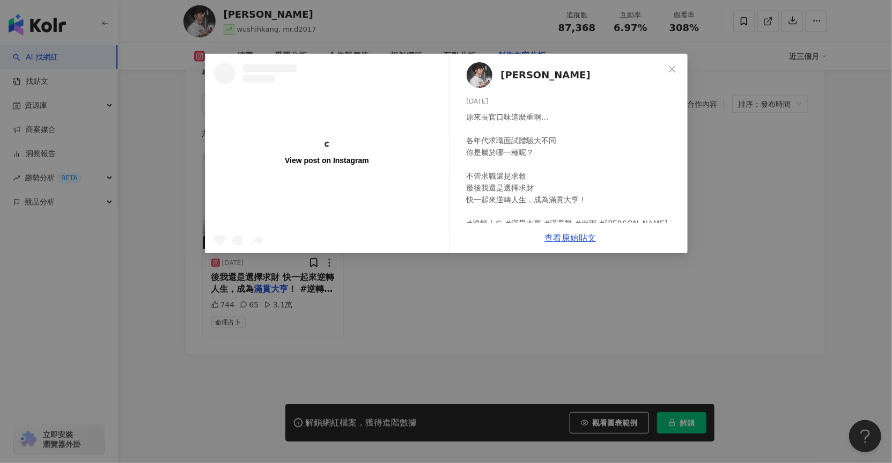
click at [673, 66] on span "Close" at bounding box center [672, 69] width 21 height 9
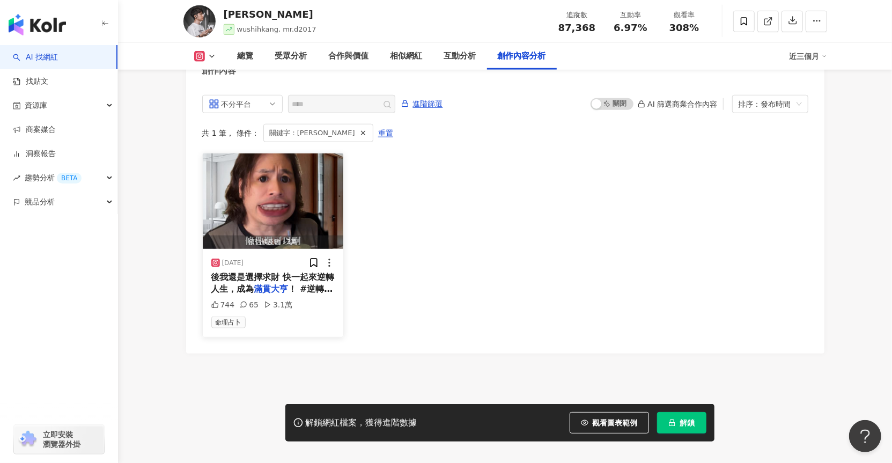
drag, startPoint x: 253, startPoint y: 253, endPoint x: 224, endPoint y: 252, distance: 29.0
click at [222, 258] on div "[DATE]" at bounding box center [273, 263] width 124 height 11
copy div "[DATE]"
click at [307, 284] on span "！ #逆轉人生 #" at bounding box center [272, 295] width 122 height 22
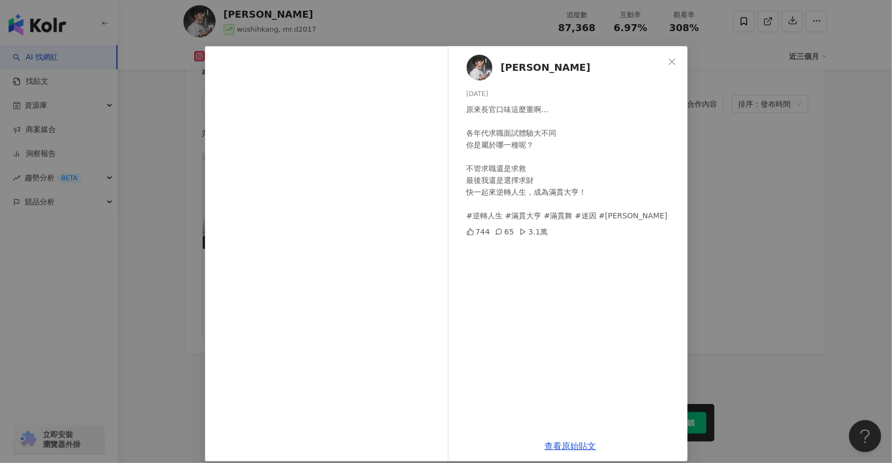
scroll to position [18, 0]
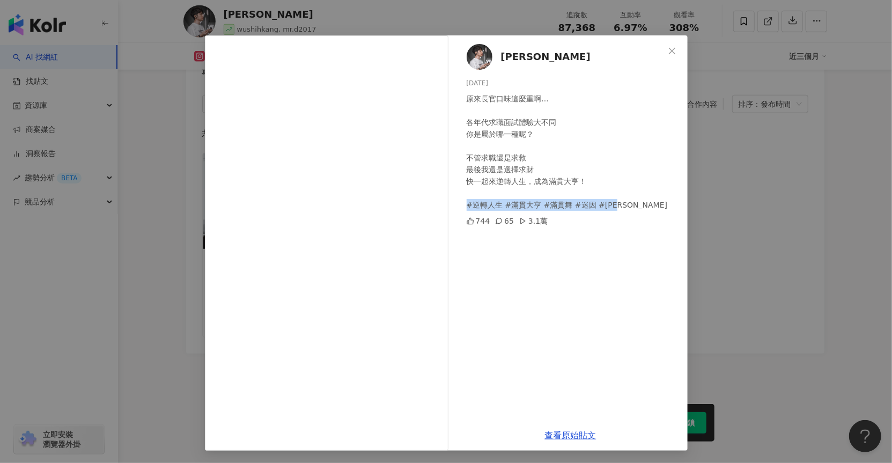
drag, startPoint x: 463, startPoint y: 204, endPoint x: 622, endPoint y: 202, distance: 159.4
click at [622, 202] on div "原來長官口味這麼重啊... 各年代求職面試體驗大不同 你是屬於哪一種呢？ 不管求職還是求救 最後我還是選擇求財 快一起來逆轉人生，成為滿貫大亨！ #逆轉人生 …" at bounding box center [573, 152] width 213 height 118
copy div "#逆轉人生 #滿貫大亨 #滿貫舞 #迷因 #[PERSON_NAME]"
click at [669, 51] on icon "close" at bounding box center [672, 50] width 6 height 6
